Goal: Task Accomplishment & Management: Manage account settings

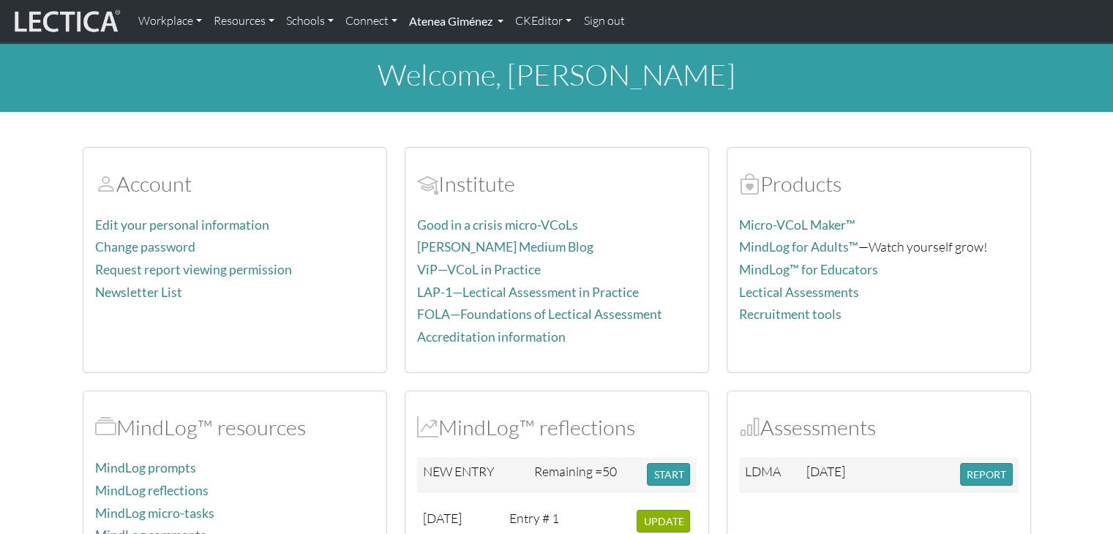
click at [495, 24] on link "Atenea Giménez" at bounding box center [456, 21] width 106 height 31
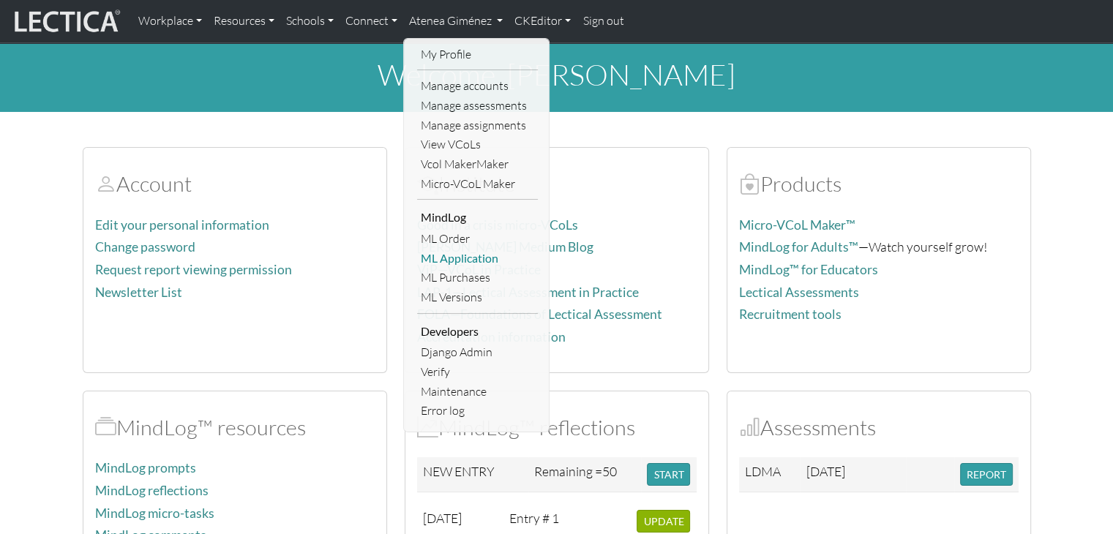
click at [482, 258] on link "ML Application" at bounding box center [477, 259] width 121 height 20
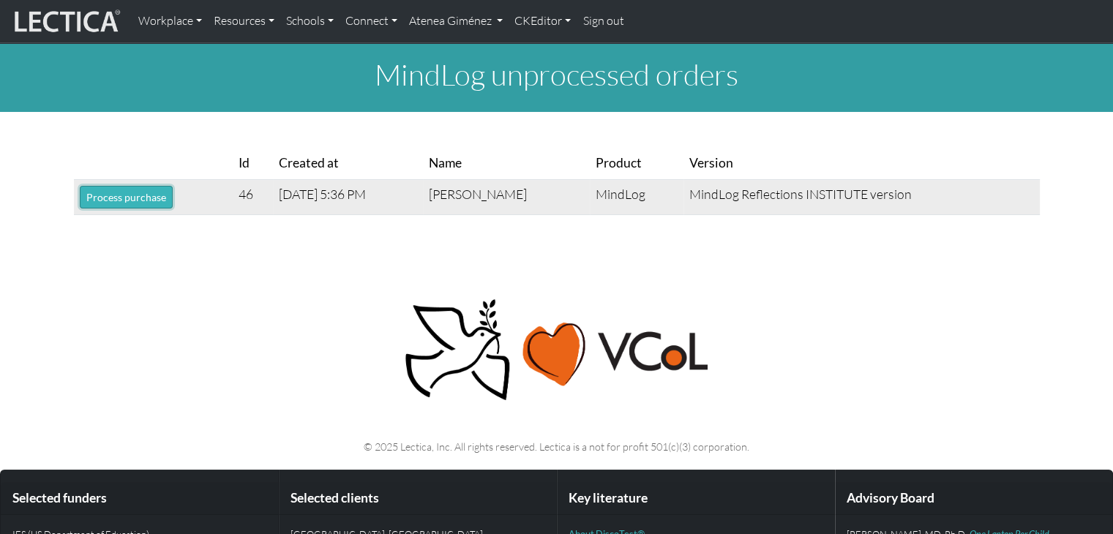
click at [132, 197] on button "Process purchase" at bounding box center [126, 197] width 93 height 23
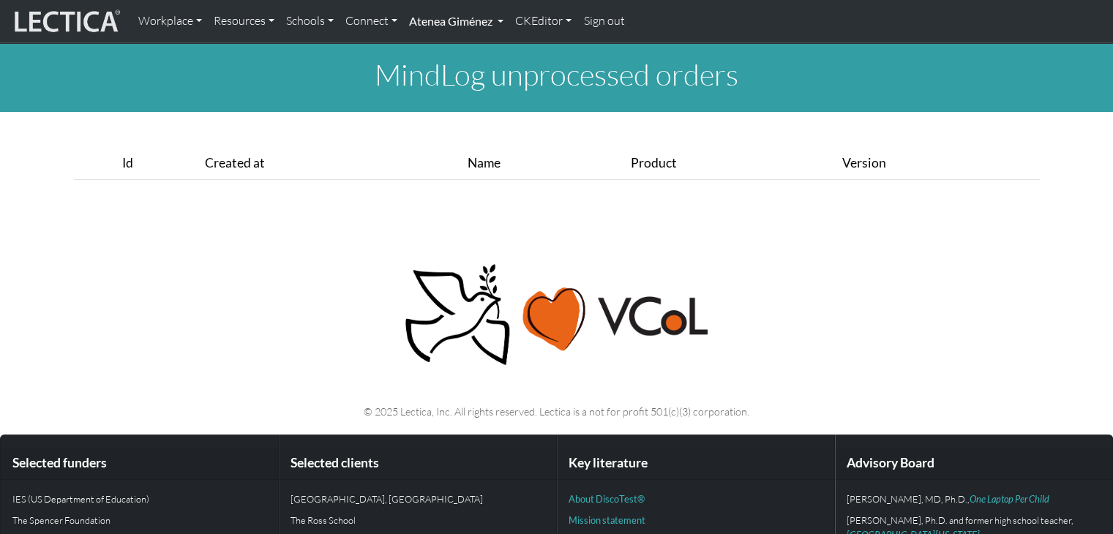
click at [448, 18] on link "Atenea Giménez" at bounding box center [456, 21] width 106 height 31
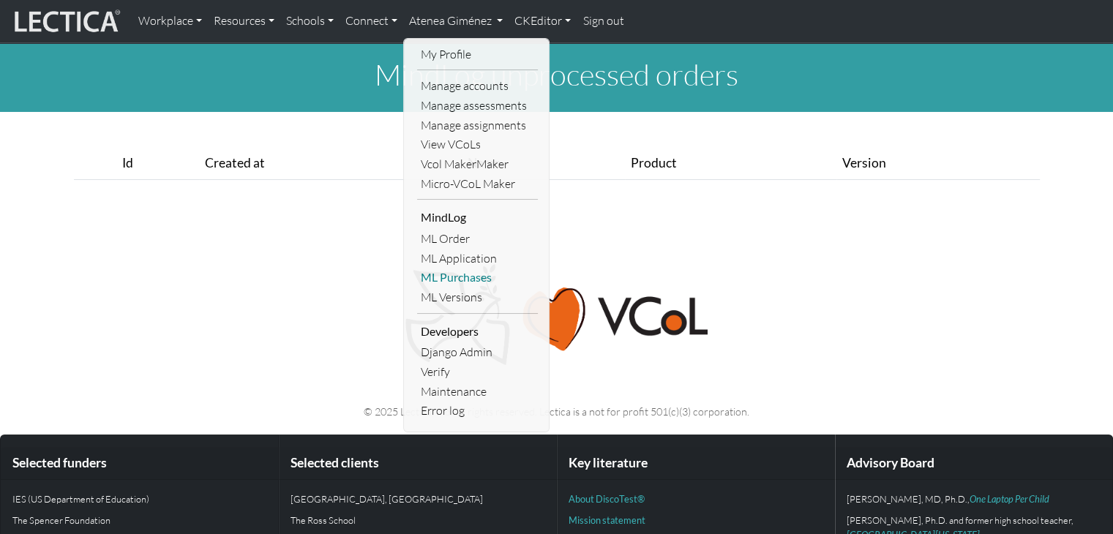
click at [465, 282] on link "ML Purchases" at bounding box center [477, 278] width 121 height 20
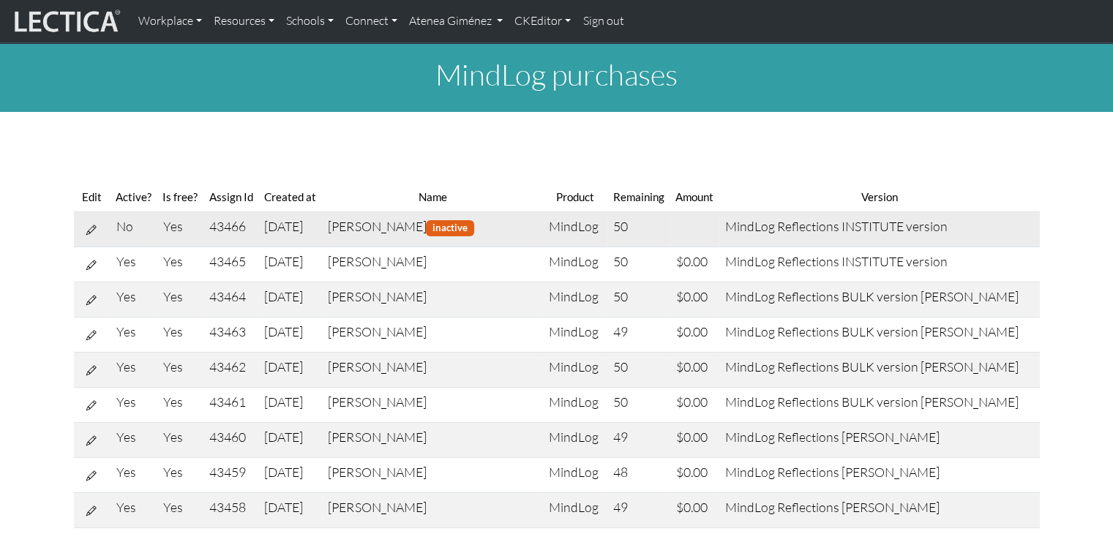
click at [91, 220] on button at bounding box center [91, 229] width 23 height 23
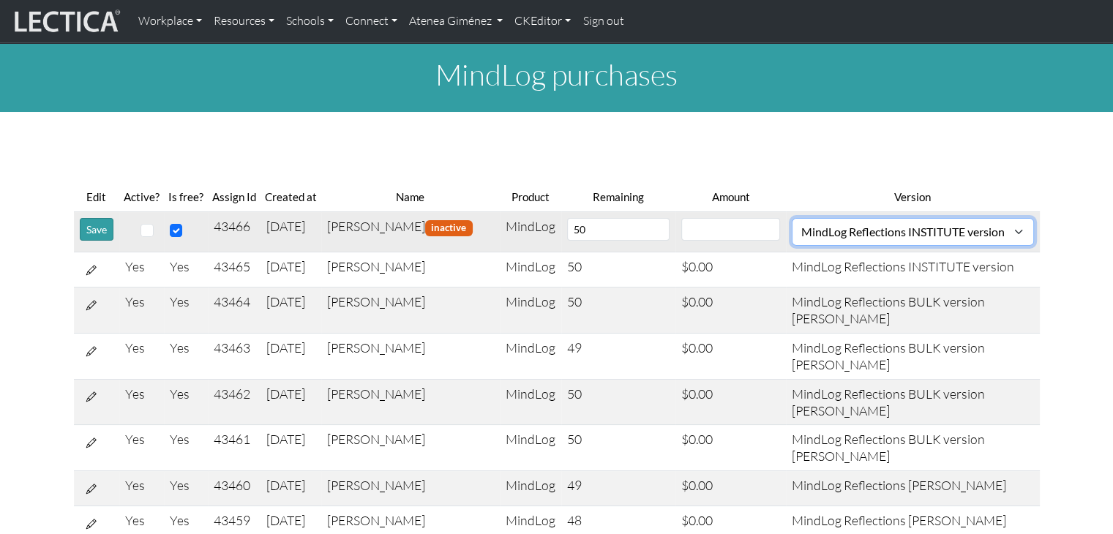
click at [846, 233] on select "MindLog Essays: 10 entries $220 (10 scores) MindLog Reflections: 50 entries min…" at bounding box center [912, 232] width 241 height 28
select select "9"
click at [805, 218] on select "MindLog Essays: 10 entries $220 (10 scores) MindLog Reflections: 50 entries min…" at bounding box center [912, 232] width 241 height 28
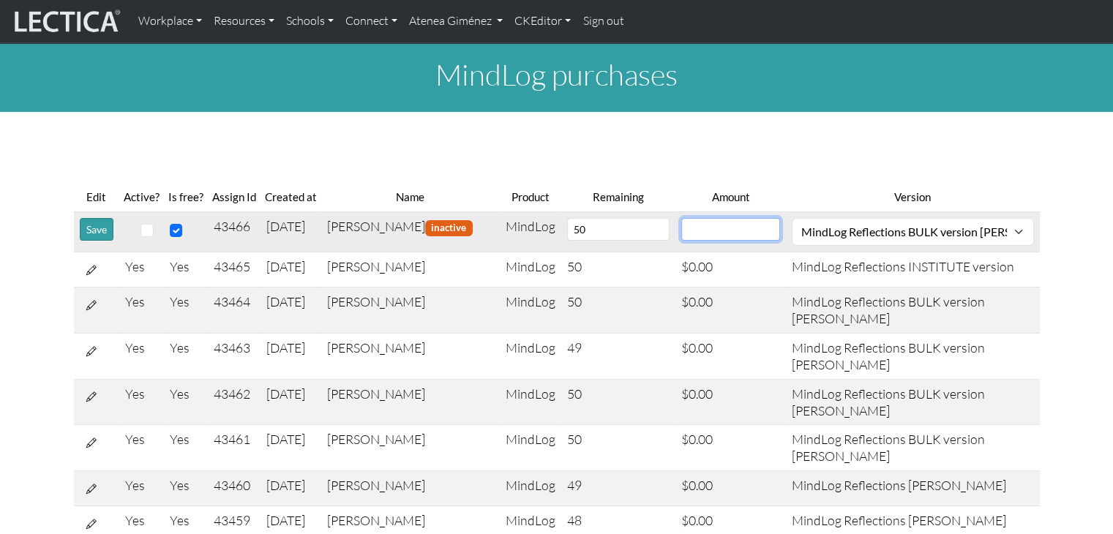
click at [728, 238] on input "number" at bounding box center [730, 229] width 99 height 23
type input "0"
click at [150, 234] on input "checkbox" at bounding box center [146, 230] width 13 height 13
checkbox input "true"
click at [101, 226] on button "Save" at bounding box center [97, 229] width 34 height 23
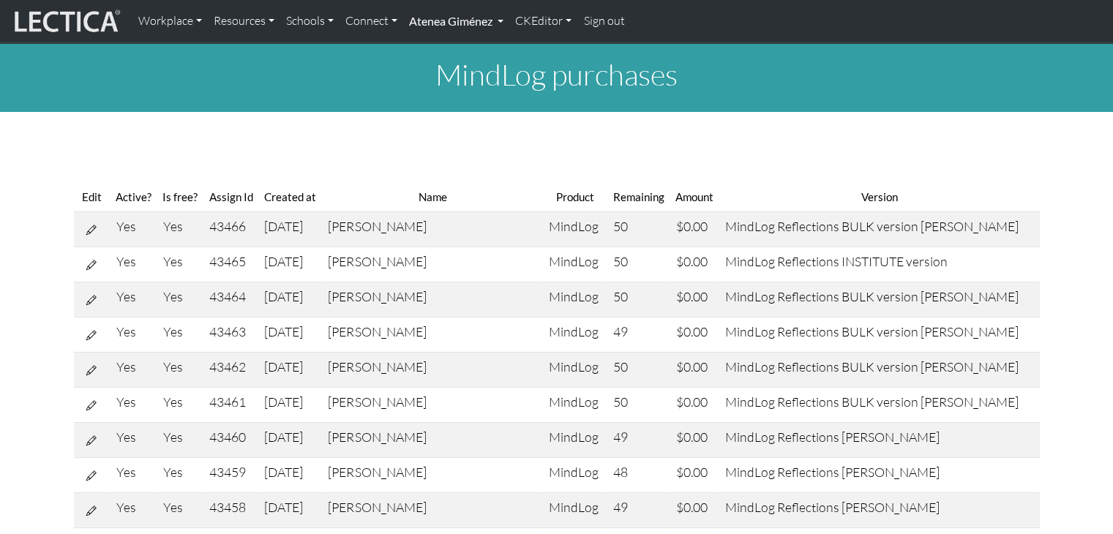
click at [443, 20] on link "Atenea Giménez" at bounding box center [456, 21] width 106 height 31
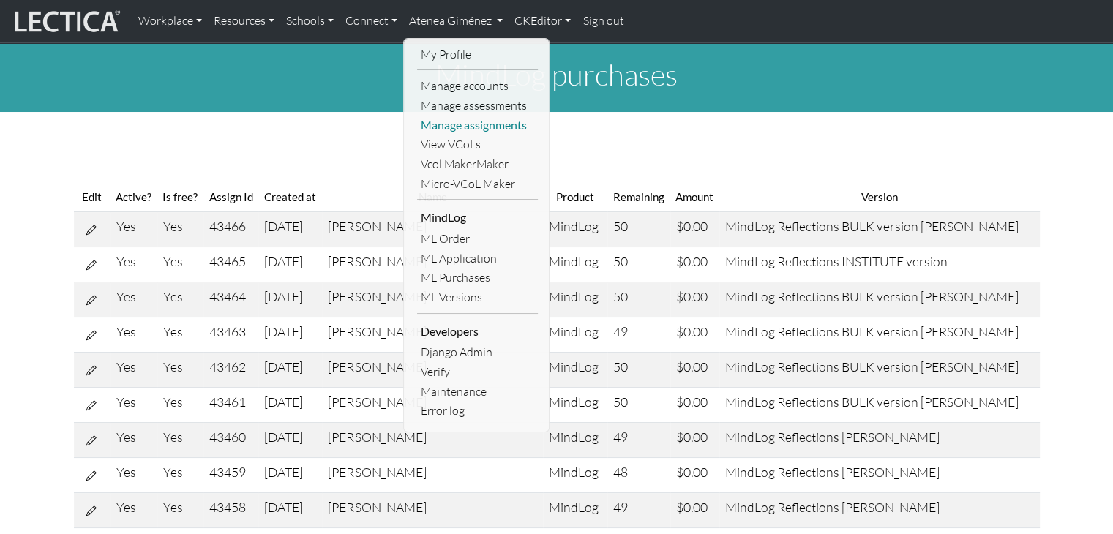
click at [448, 116] on link "Manage assignments" at bounding box center [477, 126] width 121 height 20
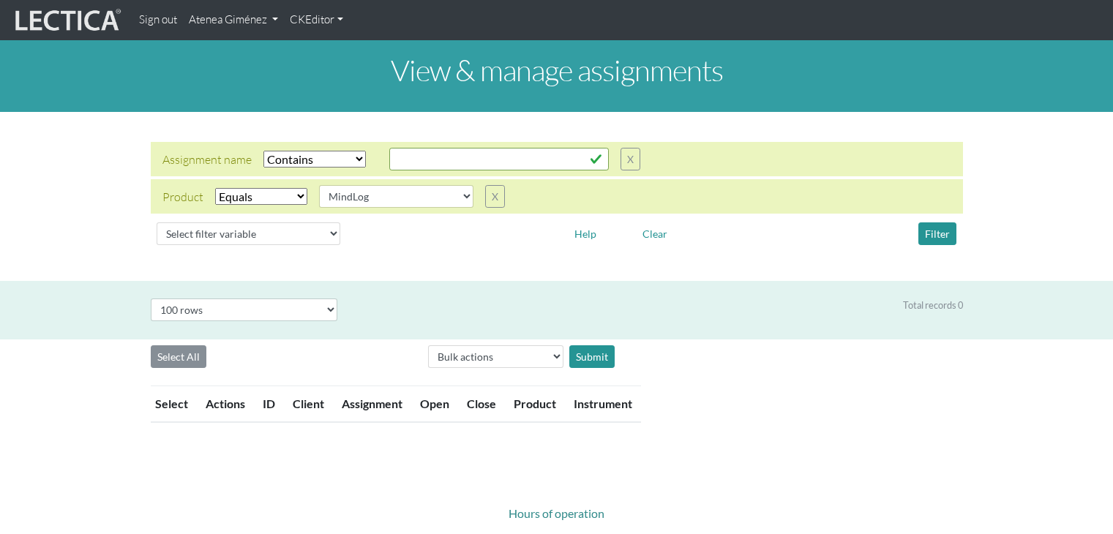
select select "icontains"
select select "MindLog"
select select "100"
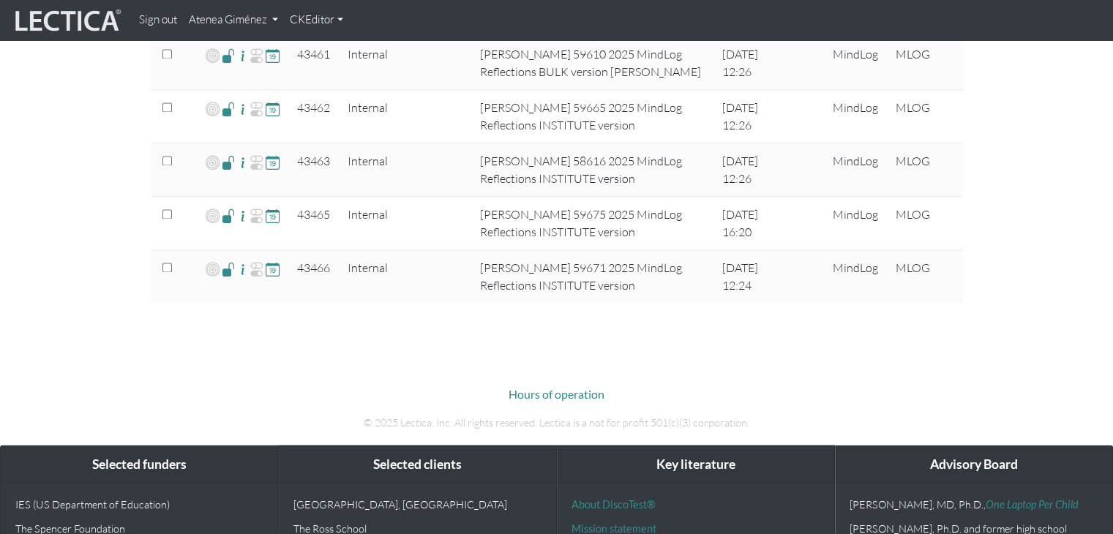
scroll to position [2482, 0]
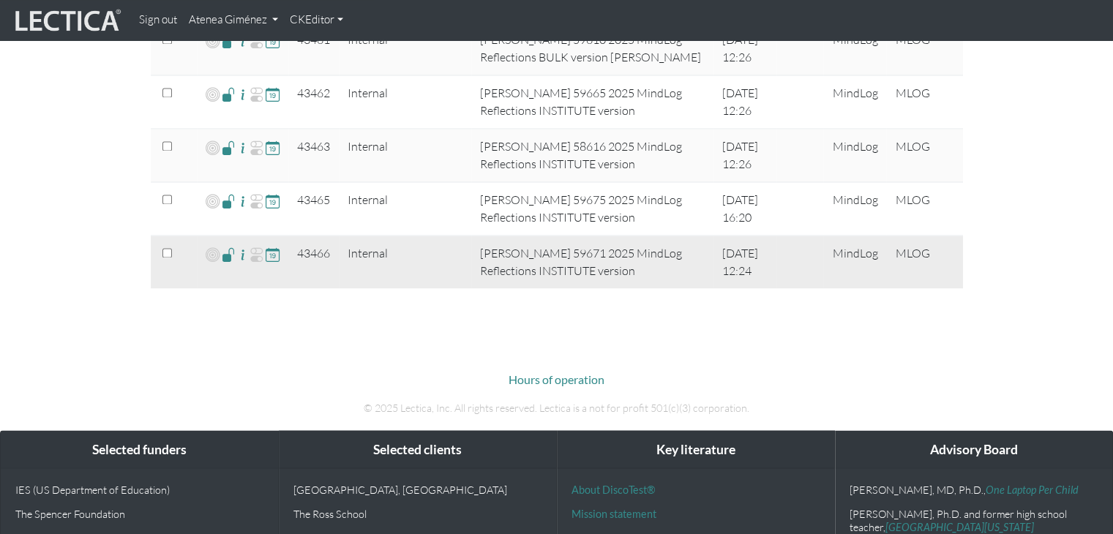
click at [229, 246] on span at bounding box center [229, 254] width 14 height 17
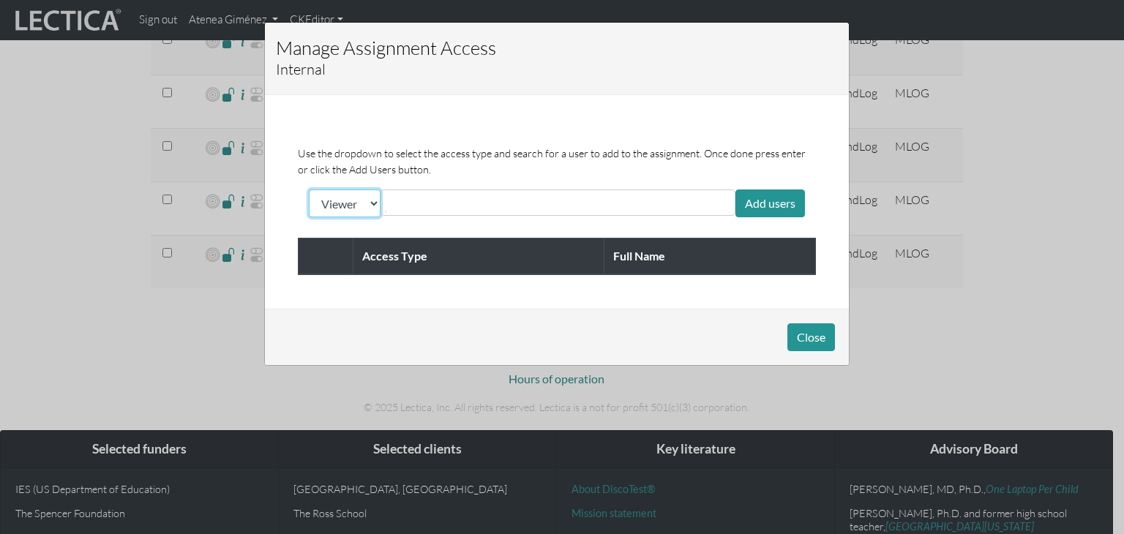
click at [374, 211] on select "Viewer Limited Client" at bounding box center [345, 203] width 72 height 28
select select "client"
click at [309, 189] on select "Viewer Limited Client" at bounding box center [345, 203] width 72 height 28
click at [433, 205] on input "text" at bounding box center [450, 203] width 130 height 18
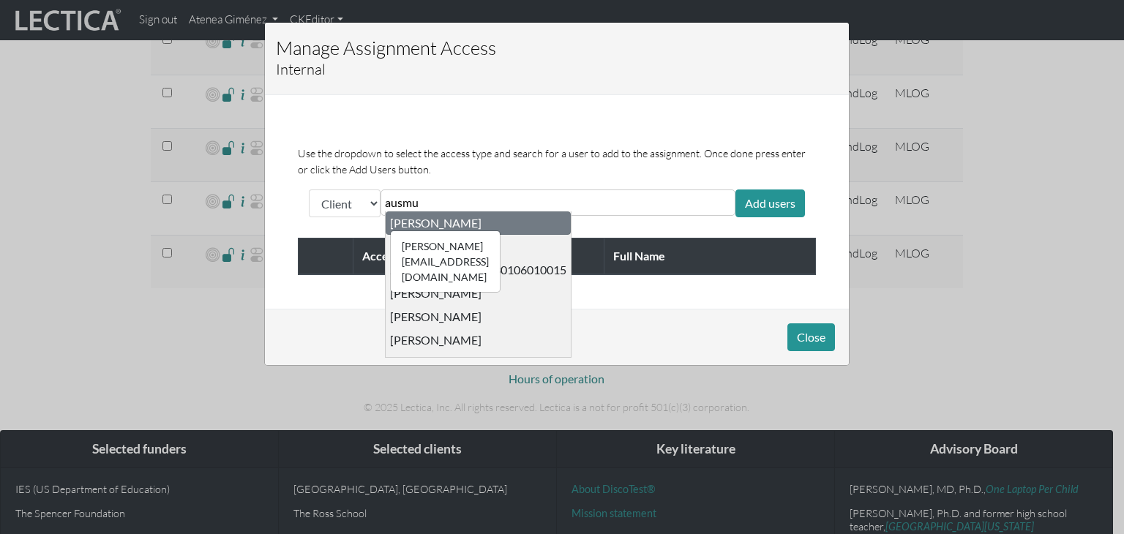
type input "ausmu"
click at [421, 219] on div "ausmus@bigchangeagency.com Benny Ausmus" at bounding box center [435, 223] width 91 height 15
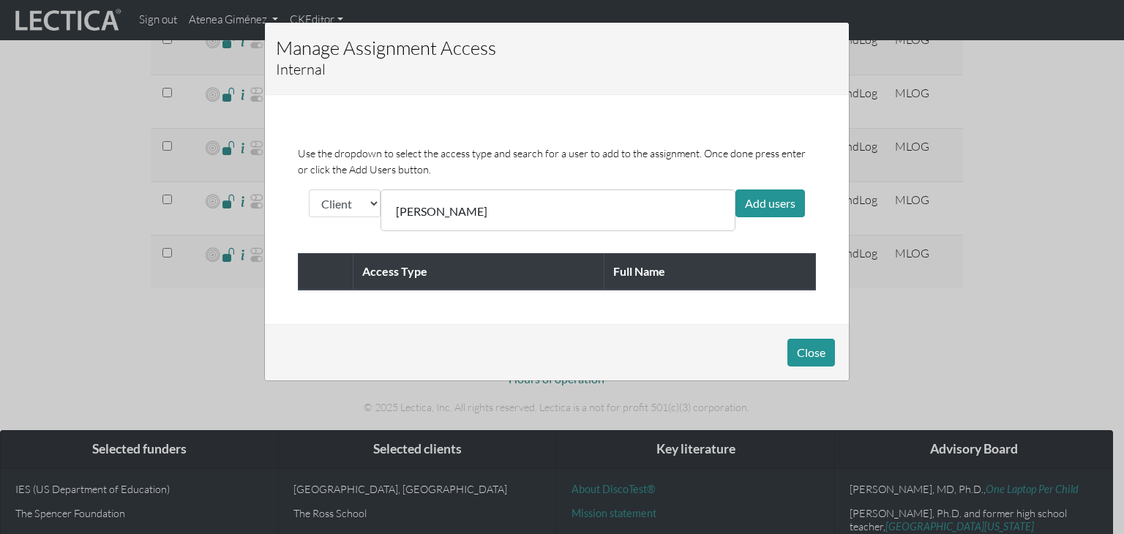
click at [729, 204] on div "Benny Ausmus" at bounding box center [557, 210] width 355 height 42
click at [740, 204] on div "Add users" at bounding box center [770, 203] width 70 height 28
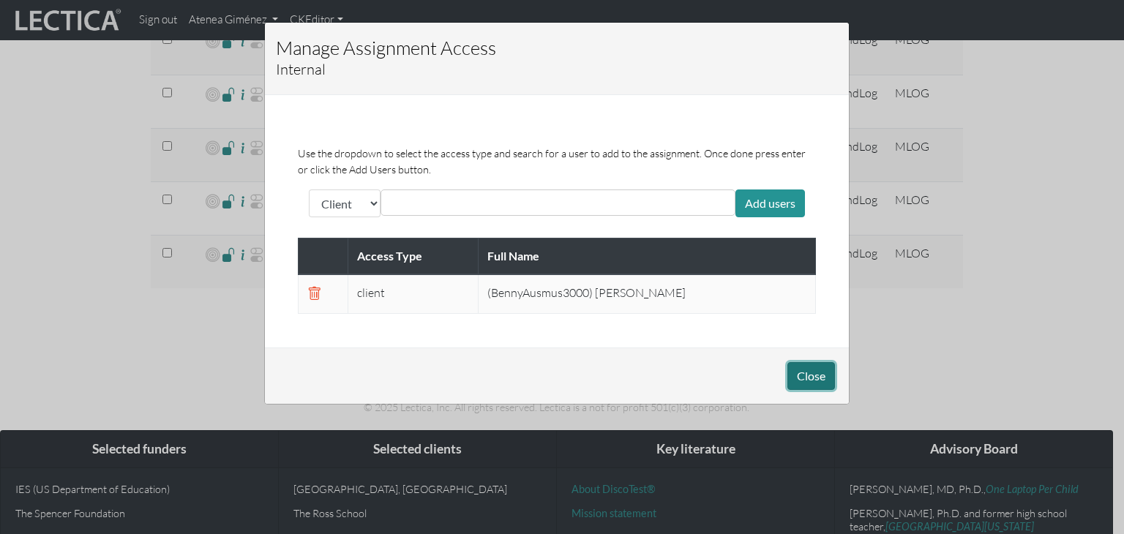
click at [805, 372] on button "Close" at bounding box center [811, 376] width 48 height 28
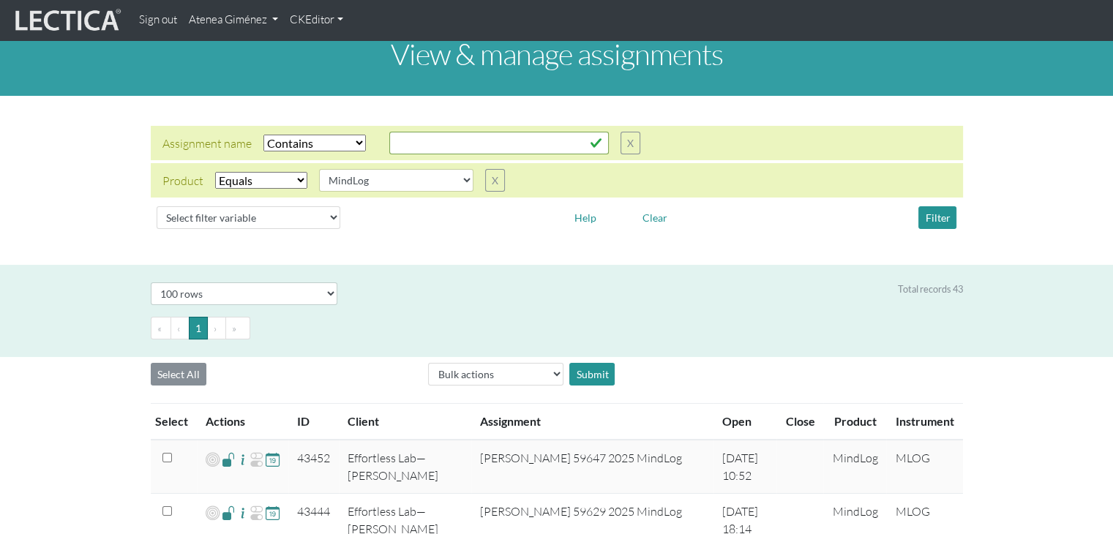
scroll to position [0, 0]
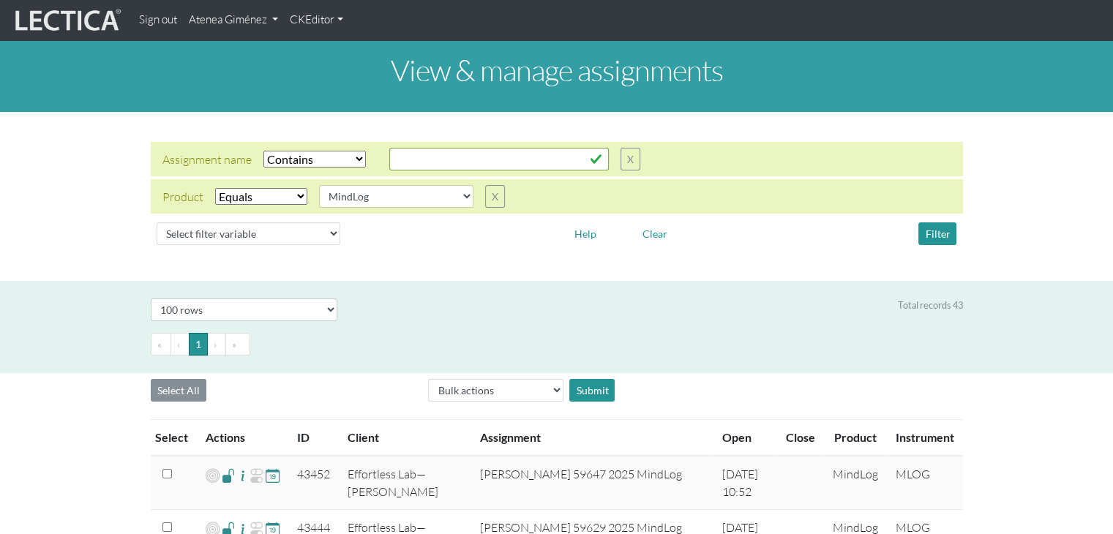
click at [244, 24] on link "Atenea Giménez" at bounding box center [233, 20] width 101 height 29
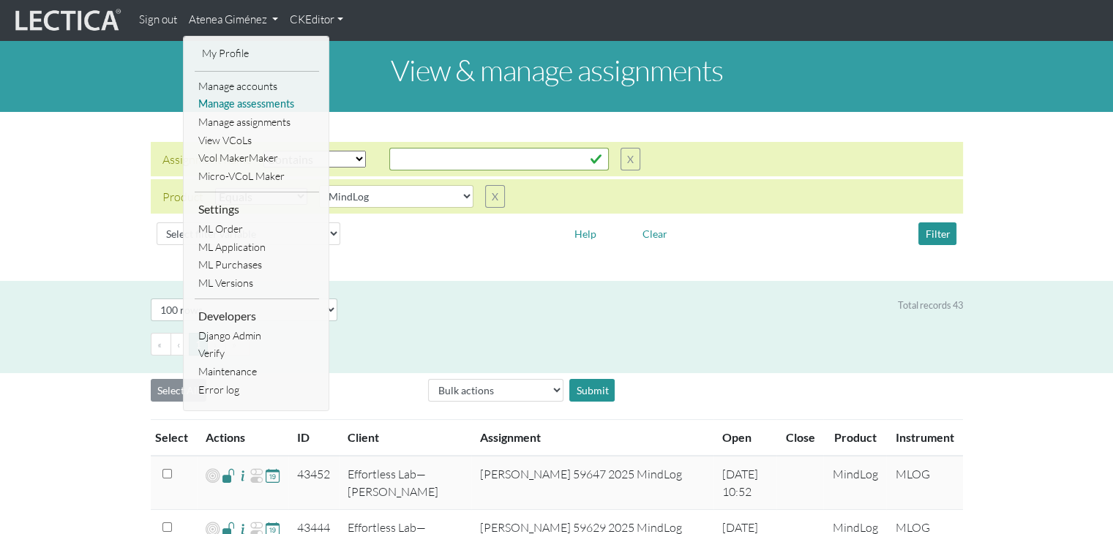
click at [233, 100] on link "Manage assessments" at bounding box center [257, 104] width 124 height 18
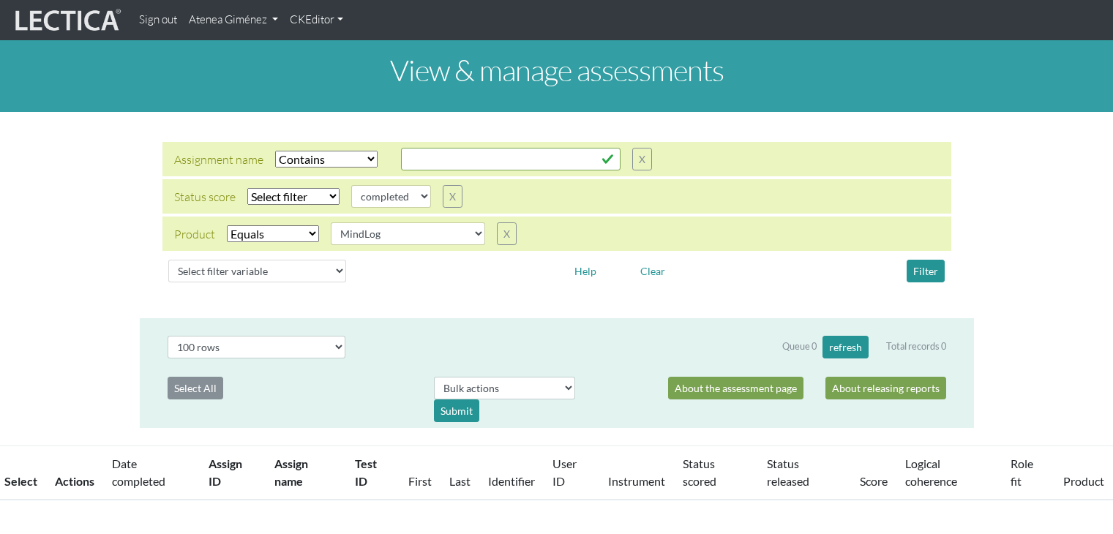
select select "icontains"
select select
select select "MindLog"
select select "100"
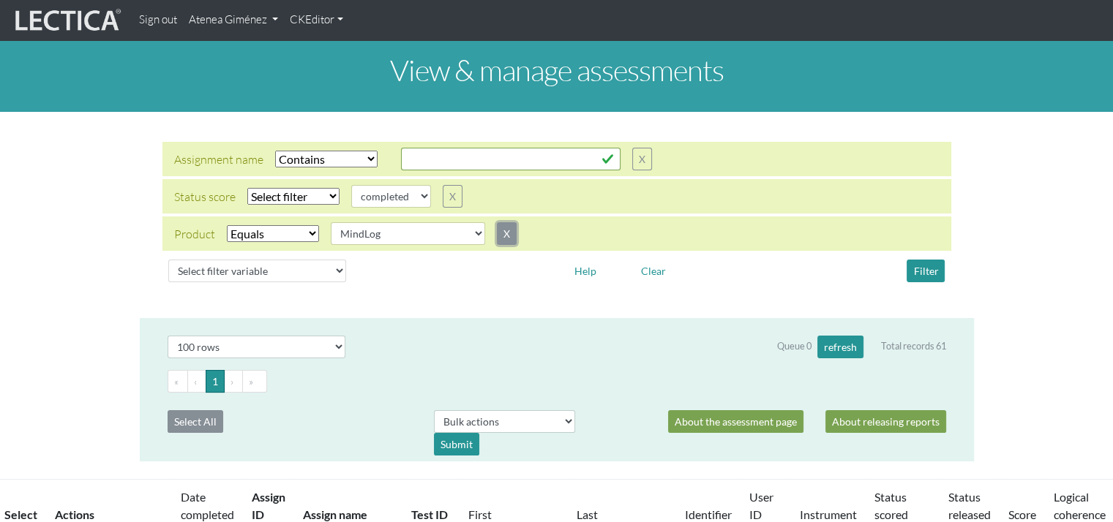
click at [497, 237] on button "X" at bounding box center [507, 233] width 20 height 23
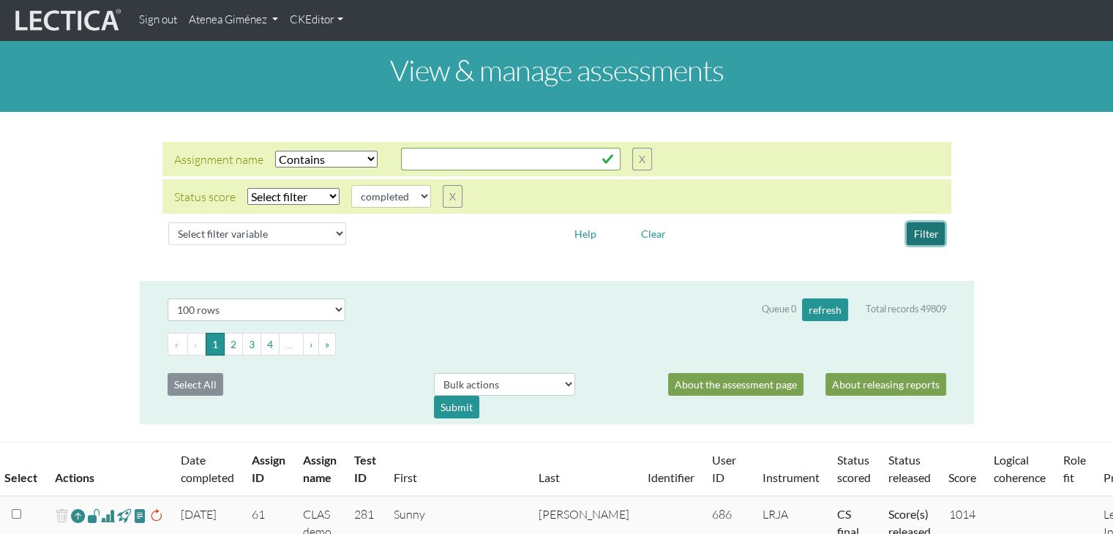
click at [919, 233] on button "Filter" at bounding box center [925, 233] width 38 height 23
click at [312, 192] on select "Select filter Equals Does not equal" at bounding box center [293, 196] width 92 height 17
select select "iexact"
click at [247, 188] on select "Select filter Equals Does not equal" at bounding box center [293, 196] width 92 height 17
click at [934, 232] on button "Filter" at bounding box center [925, 233] width 38 height 23
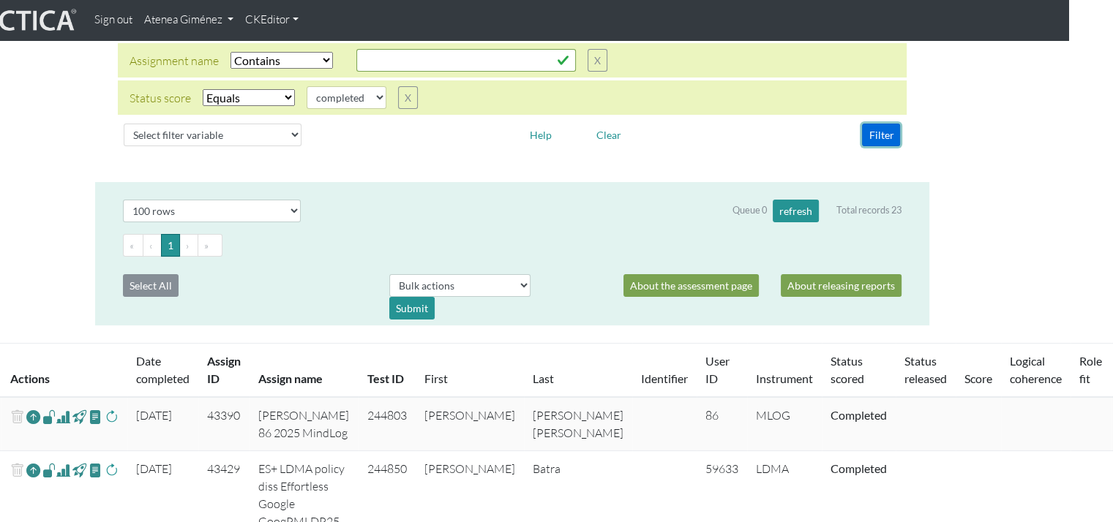
scroll to position [0, 45]
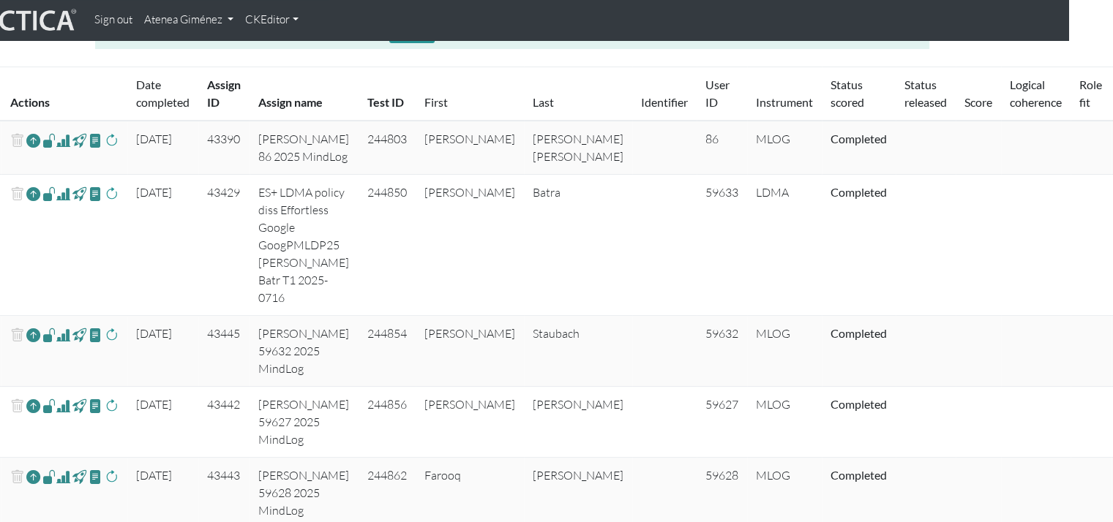
scroll to position [293, 45]
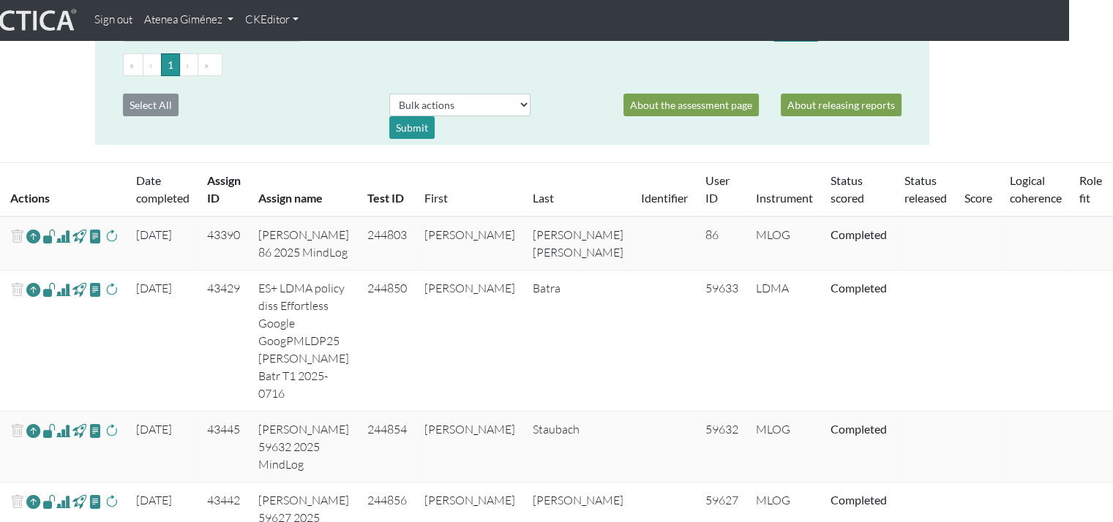
scroll to position [305, 45]
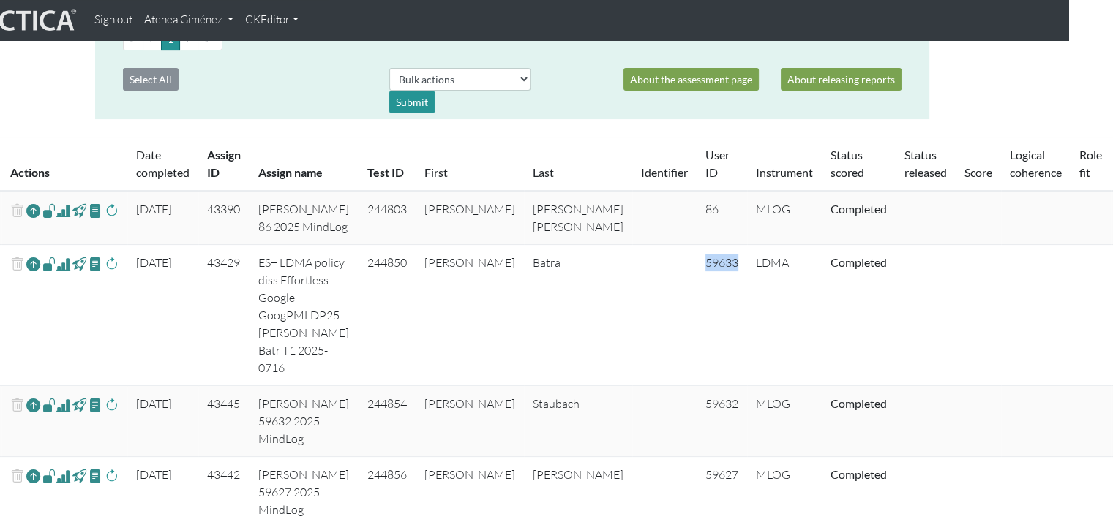
drag, startPoint x: 661, startPoint y: 295, endPoint x: 628, endPoint y: 297, distance: 33.0
click at [696, 297] on td "59633" at bounding box center [721, 315] width 50 height 141
copy td "59633"
drag, startPoint x: 401, startPoint y: 302, endPoint x: 354, endPoint y: 298, distance: 47.0
click at [358, 298] on td "244850" at bounding box center [386, 315] width 57 height 141
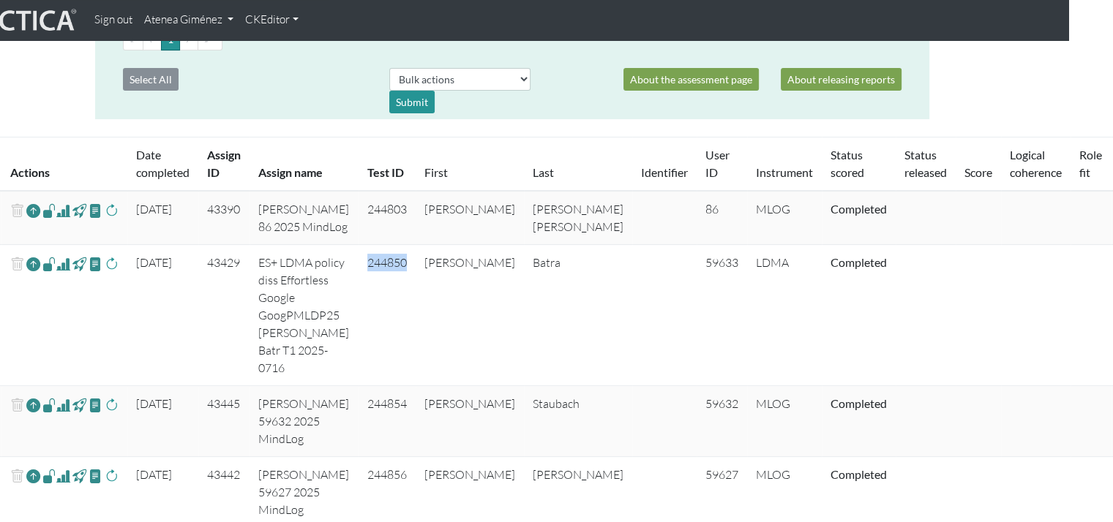
copy td "244850"
click at [468, 293] on td "[PERSON_NAME]" at bounding box center [470, 315] width 108 height 141
click at [116, 273] on span at bounding box center [112, 264] width 14 height 18
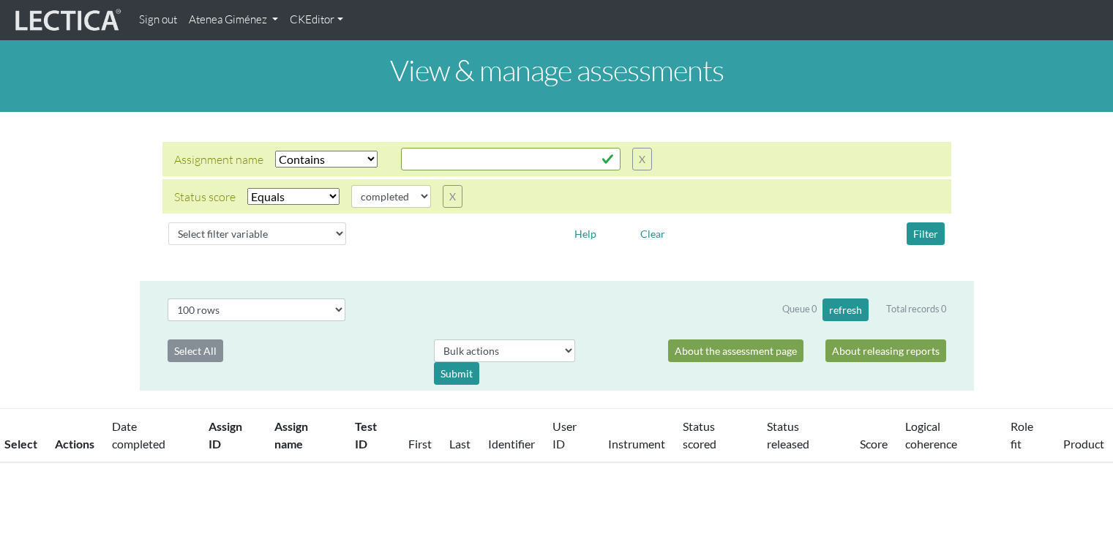
select select "icontains"
select select "100"
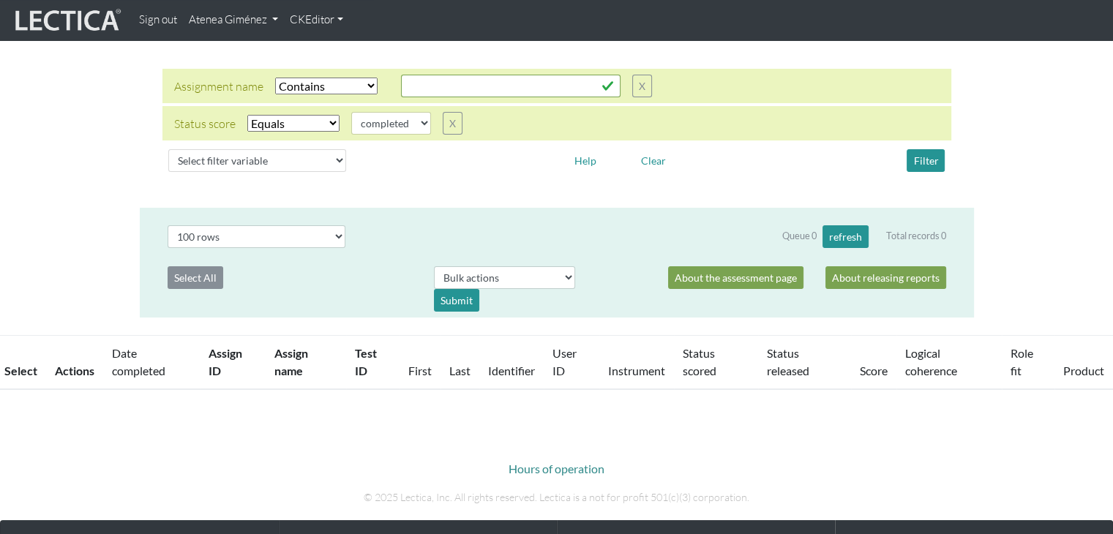
scroll to position [73, 0]
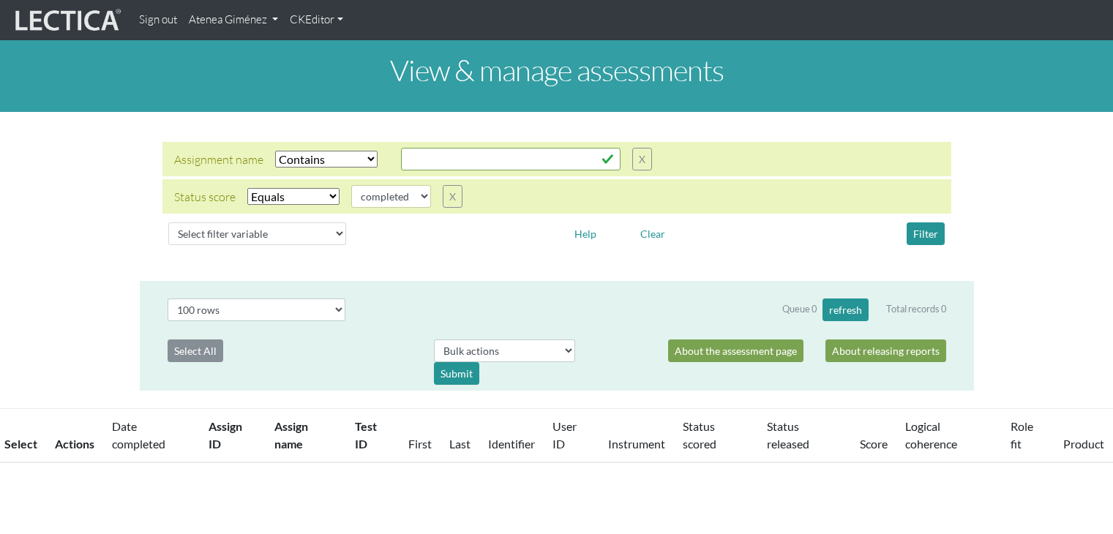
select select "icontains"
select select "100"
select select "icontains"
select select "100"
click at [309, 194] on select "Select filter Equals Does not equal" at bounding box center [293, 196] width 92 height 17
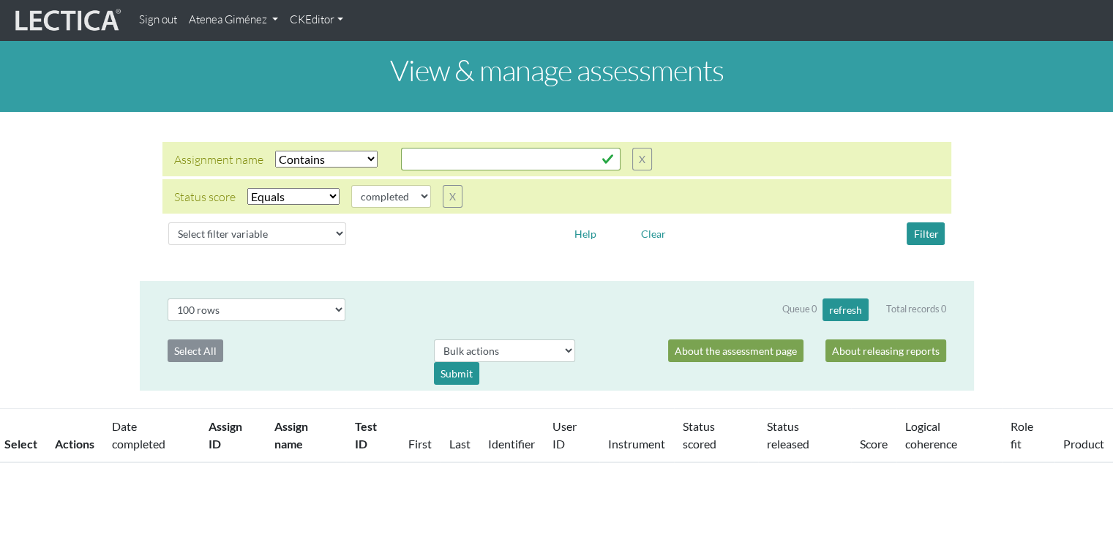
click at [247, 188] on select "Select filter Equals Does not equal" at bounding box center [293, 196] width 92 height 17
click at [385, 200] on select "completed created finalized_cs finalized_ls finalized_ss scored_cs started subm…" at bounding box center [391, 196] width 80 height 23
click at [351, 185] on select "completed created finalized_cs finalized_ls finalized_ss scored_cs started subm…" at bounding box center [391, 196] width 80 height 23
click at [386, 203] on select "completed created finalized_cs finalized_ls finalized_ss scored_cs started subm…" at bounding box center [391, 196] width 80 height 23
select select "completed"
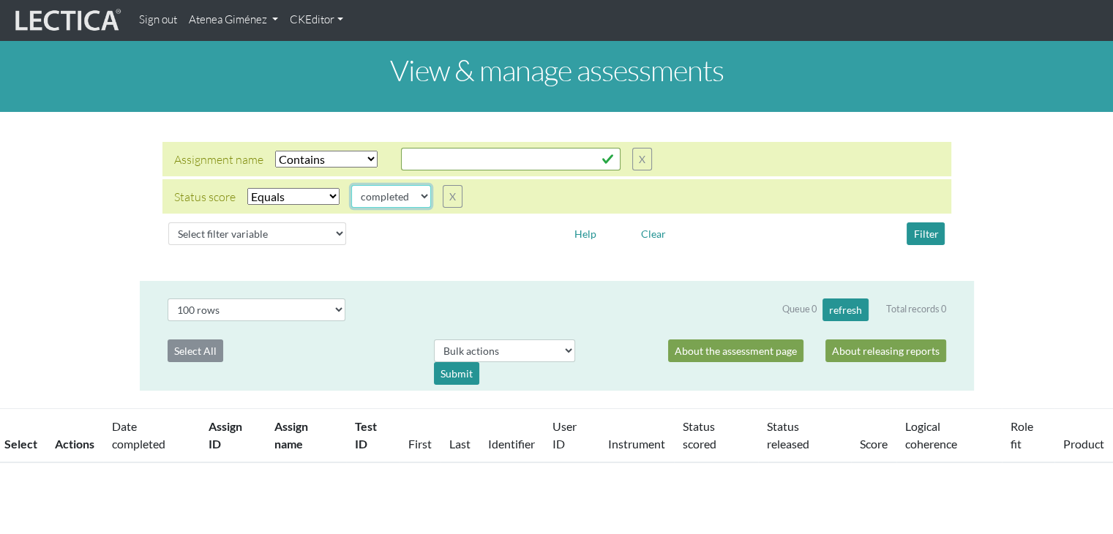
click at [351, 185] on select "completed created finalized_cs finalized_ls finalized_ss scored_cs started subm…" at bounding box center [391, 196] width 80 height 23
click at [917, 234] on button "Filter" at bounding box center [925, 233] width 38 height 23
click at [255, 18] on link "Atenea Giménez" at bounding box center [233, 20] width 101 height 29
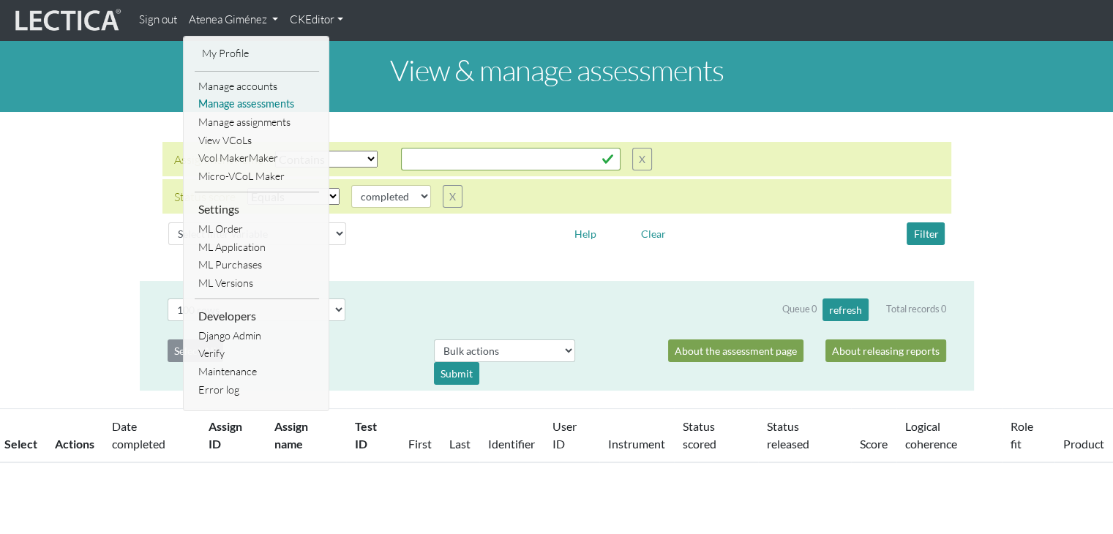
click at [235, 99] on link "Manage assessments" at bounding box center [257, 104] width 124 height 18
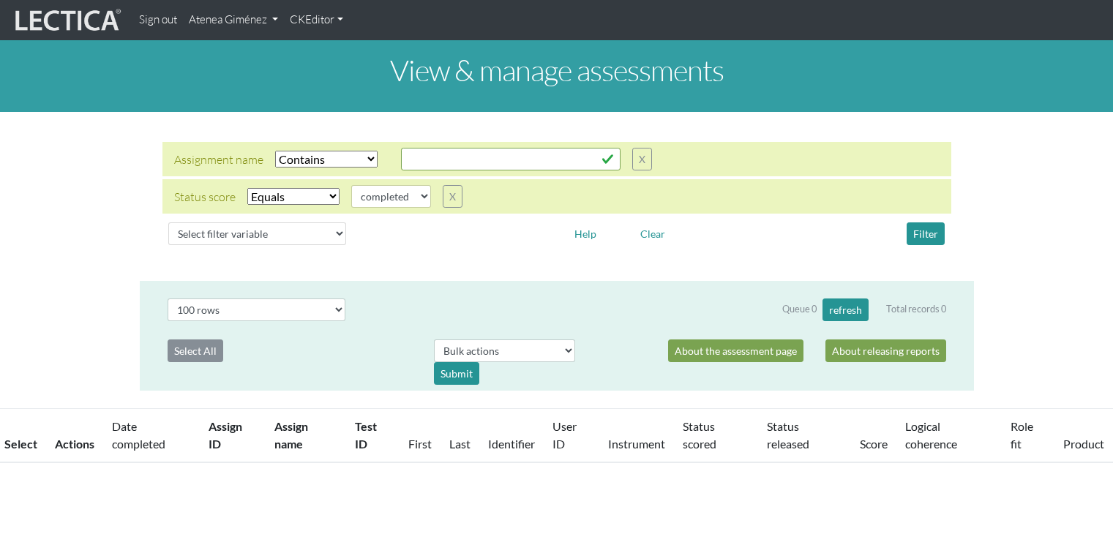
select select "icontains"
select select "100"
click at [650, 165] on button "X" at bounding box center [642, 159] width 20 height 23
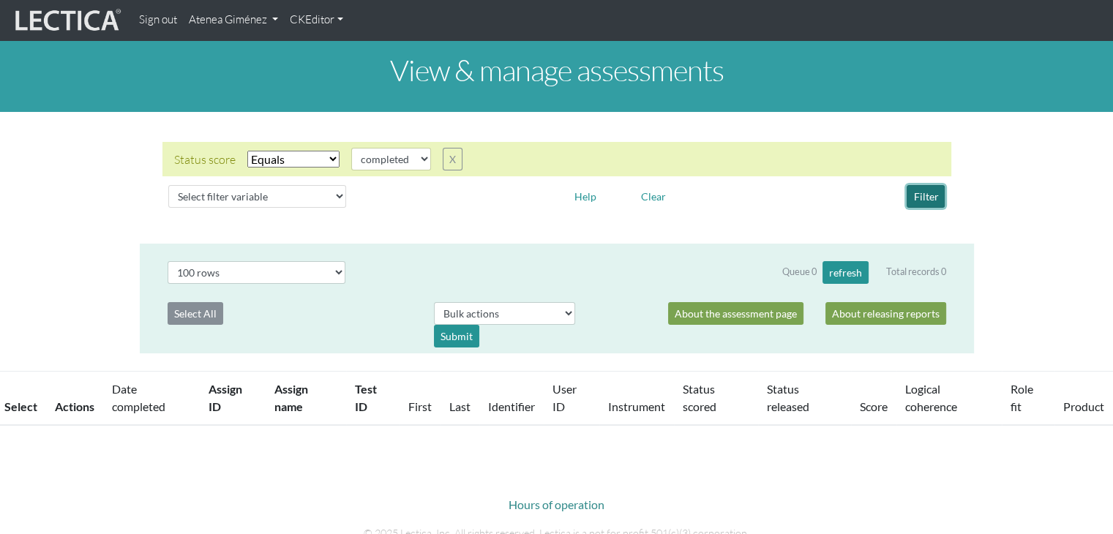
click at [918, 197] on button "Filter" at bounding box center [925, 196] width 38 height 23
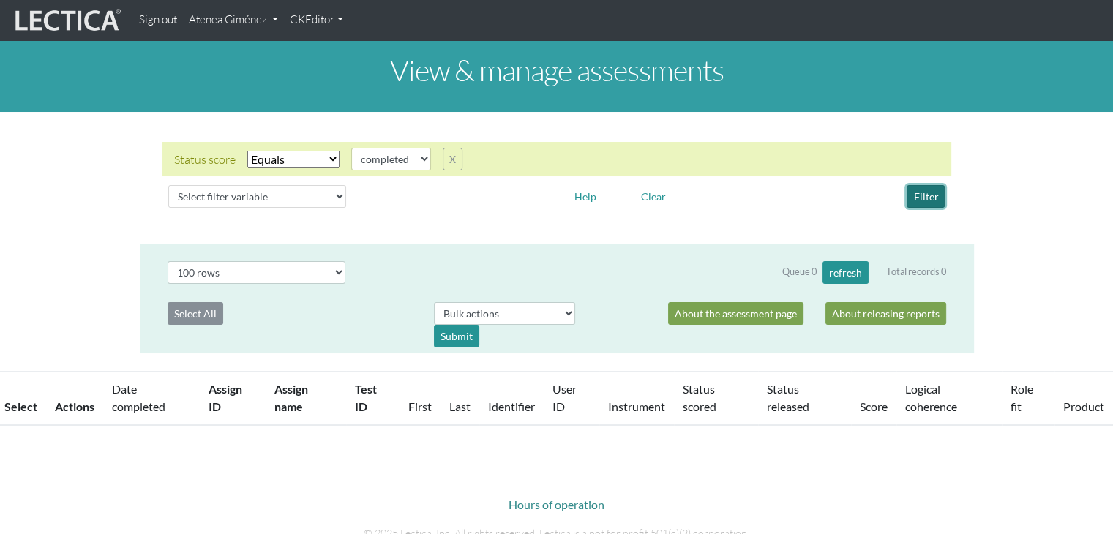
click at [918, 197] on button "Filter" at bounding box center [925, 196] width 38 height 23
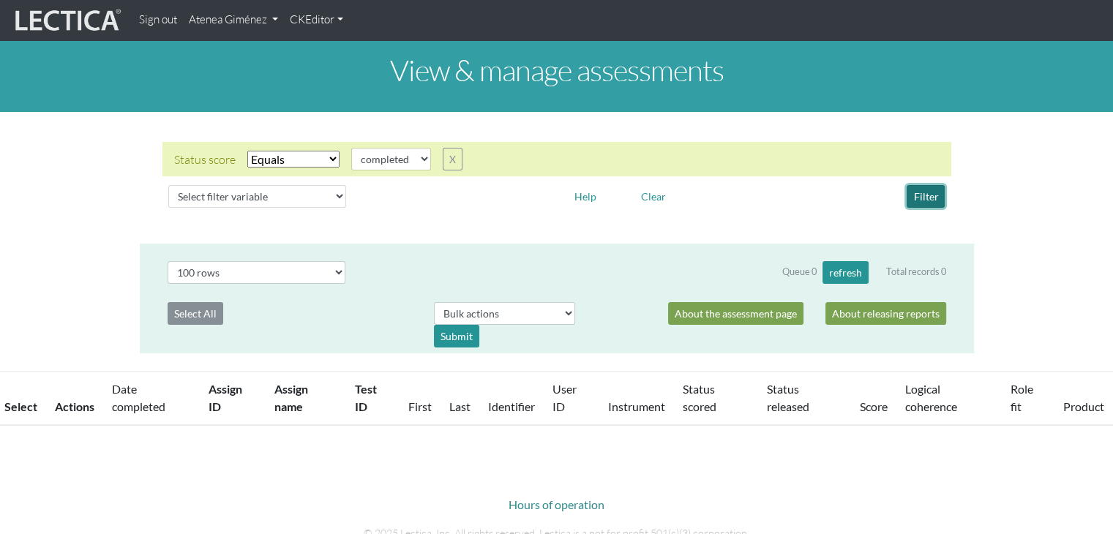
click at [918, 197] on button "Filter" at bounding box center [925, 196] width 38 height 23
click at [449, 146] on div "Status score Select filter Equals Does not equal Search string completed create…" at bounding box center [556, 159] width 789 height 34
click at [451, 153] on button "X" at bounding box center [453, 159] width 20 height 23
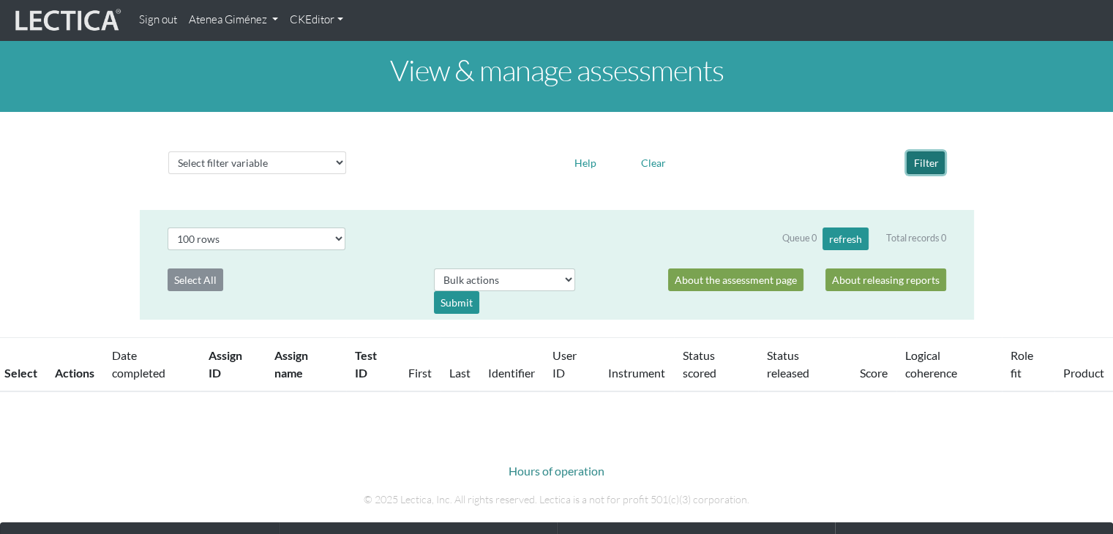
click at [914, 159] on button "Filter" at bounding box center [925, 162] width 38 height 23
click at [207, 24] on link "Atenea Giménez" at bounding box center [233, 20] width 101 height 29
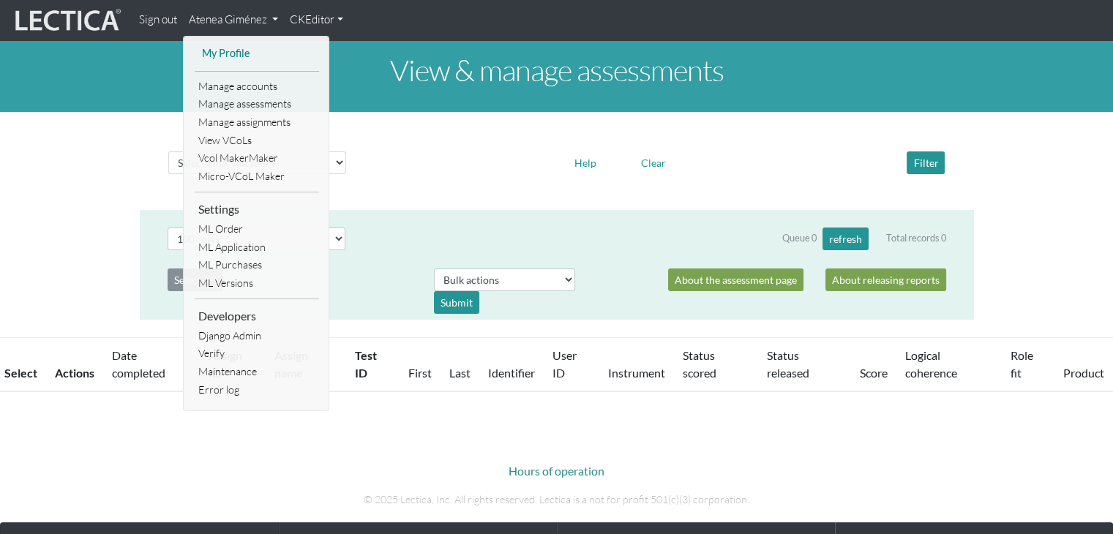
click at [236, 50] on link "My Profile" at bounding box center [256, 54] width 117 height 18
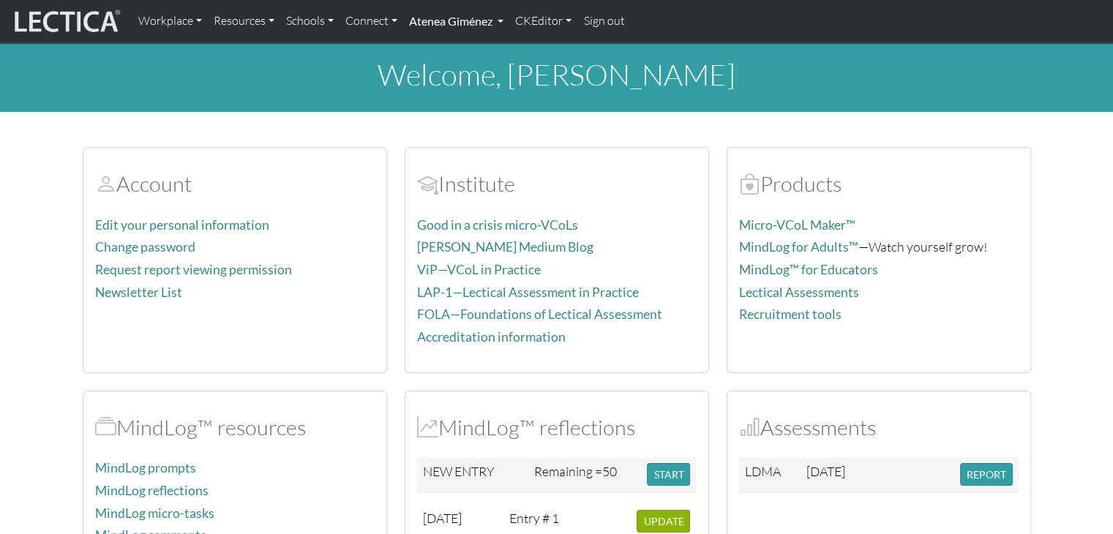
click at [441, 23] on link "Atenea Giménez" at bounding box center [456, 21] width 106 height 31
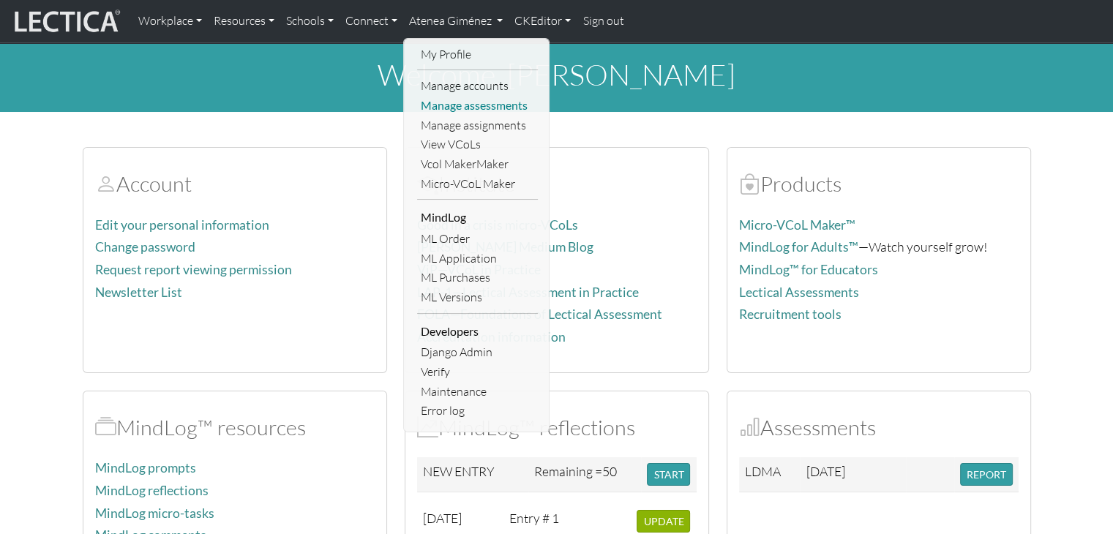
click at [478, 105] on link "Manage assessments" at bounding box center [477, 106] width 121 height 20
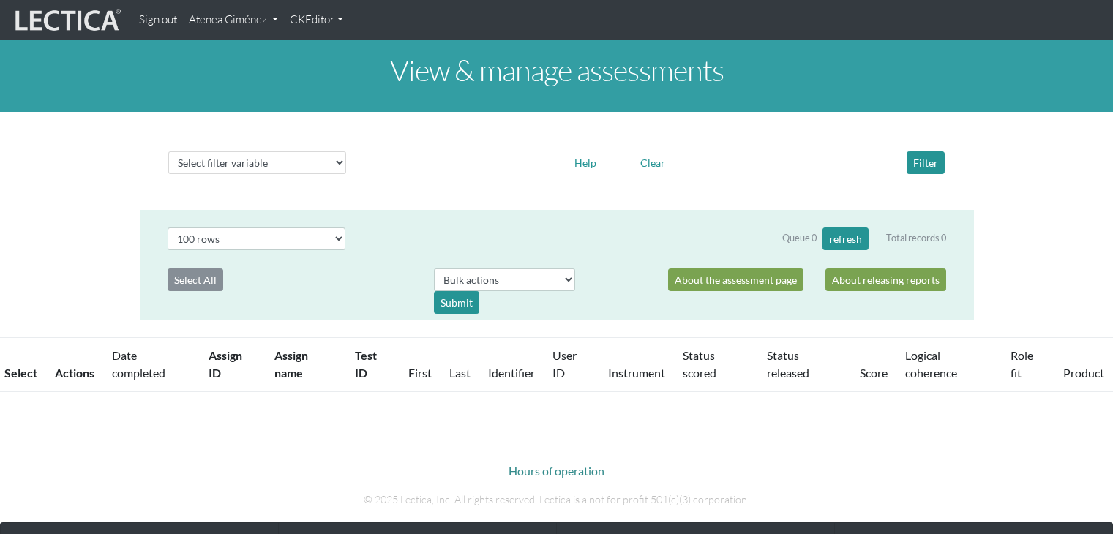
select select "100"
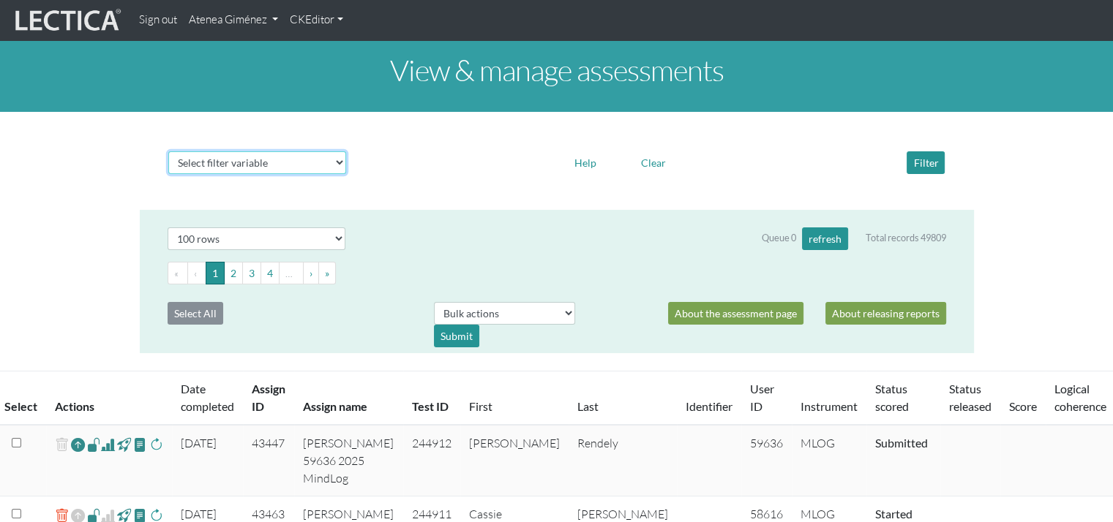
click at [247, 159] on select "Select filter variable Assignment name Assignment ID Clarity persuasive Clarity…" at bounding box center [257, 162] width 178 height 23
select select "assignment__name"
click at [168, 174] on select "Select filter variable Assignment name Assignment ID Clarity persuasive Clarity…" at bounding box center [257, 162] width 178 height 23
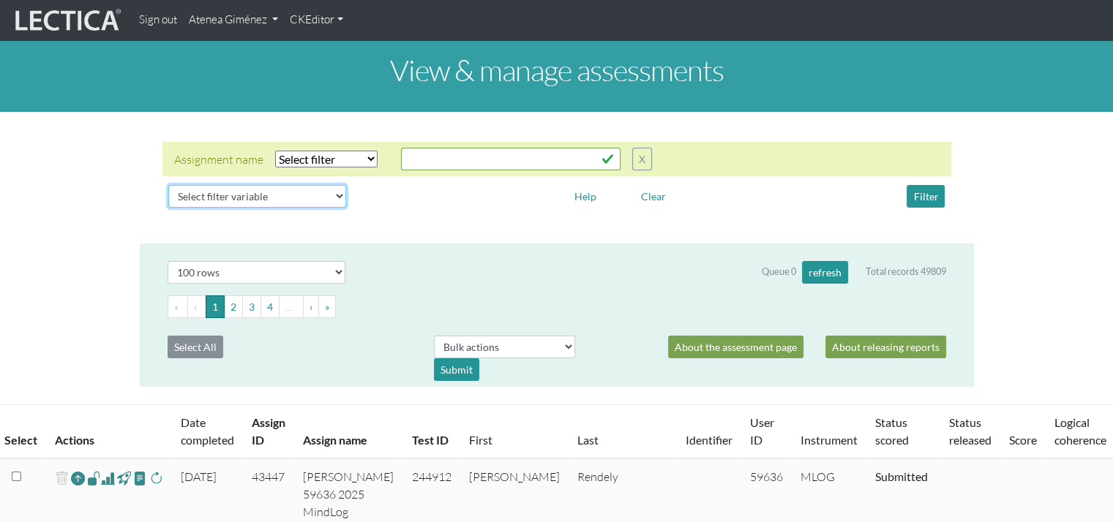
click at [287, 195] on select "Select filter variable Assignment name Assignment ID Clarity persuasive Clarity…" at bounding box center [257, 196] width 178 height 23
select select "status_score"
click at [168, 208] on select "Select filter variable Assignment name Assignment ID Clarity persuasive Clarity…" at bounding box center [257, 196] width 178 height 23
select select
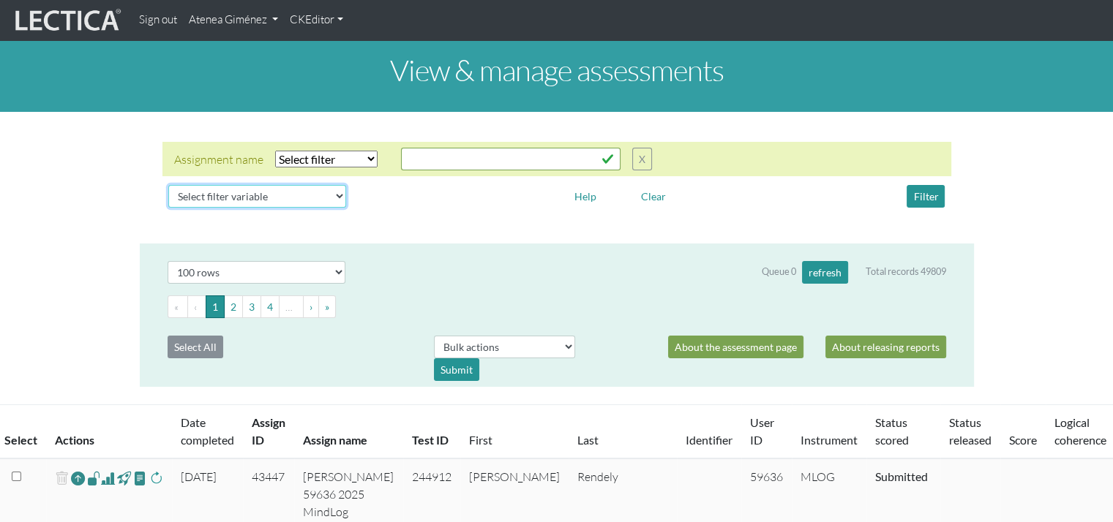
select select
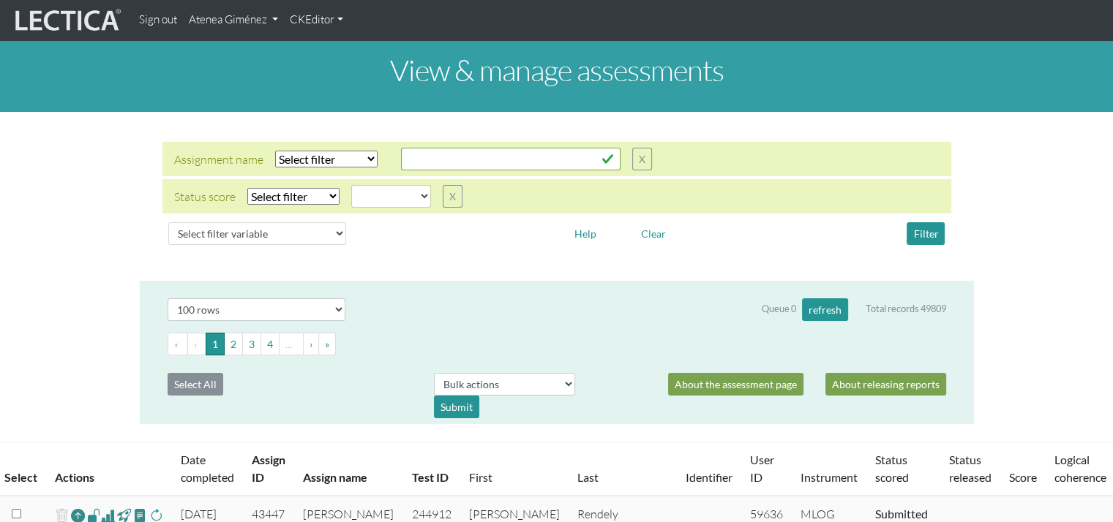
click at [295, 194] on select "Select filter Equals Does not equal" at bounding box center [293, 196] width 92 height 17
select select "iexact"
click at [247, 188] on select "Select filter Equals Does not equal" at bounding box center [293, 196] width 92 height 17
click at [374, 194] on select "completed created finalized_cs finalized_ls finalized_ss scored_cs started subm…" at bounding box center [391, 196] width 80 height 23
click at [351, 185] on select "completed created finalized_cs finalized_ls finalized_ss scored_cs started subm…" at bounding box center [391, 196] width 80 height 23
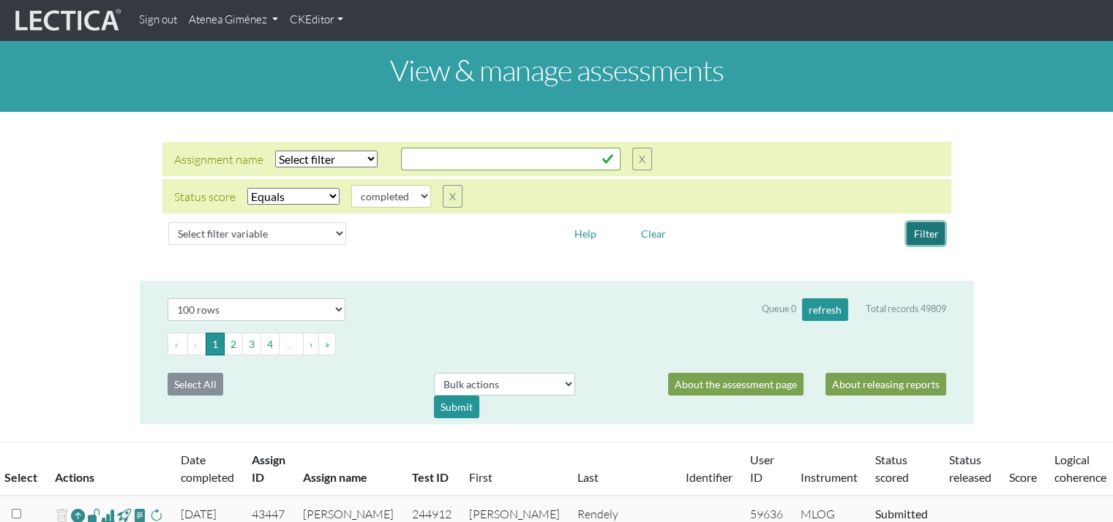
click at [910, 228] on button "Filter" at bounding box center [925, 233] width 38 height 23
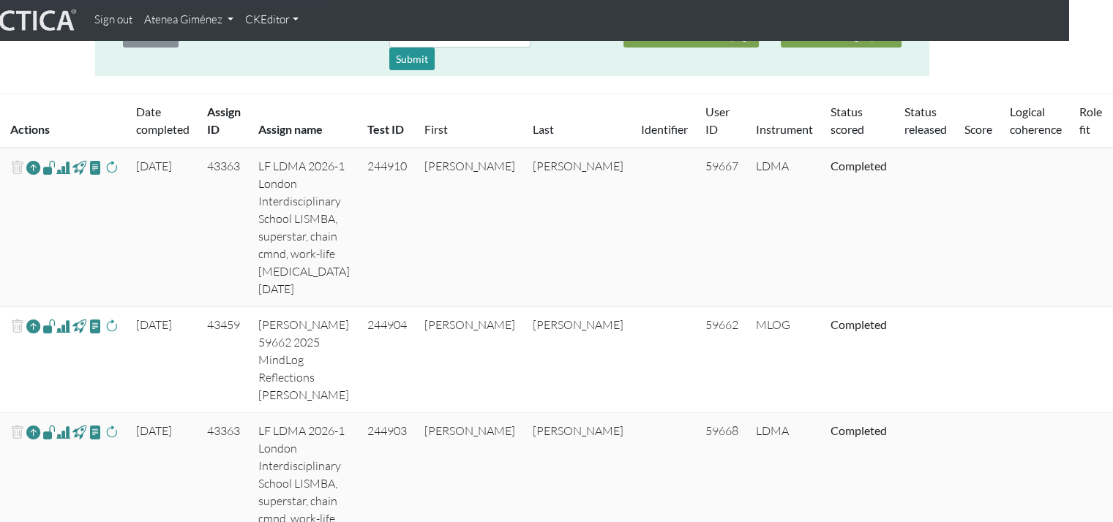
scroll to position [348, 45]
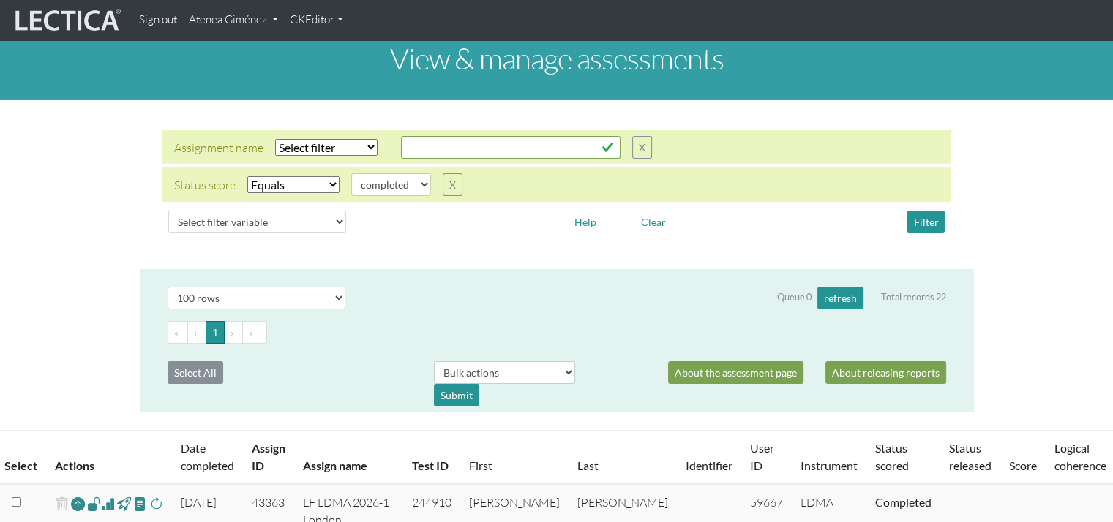
scroll to position [0, 0]
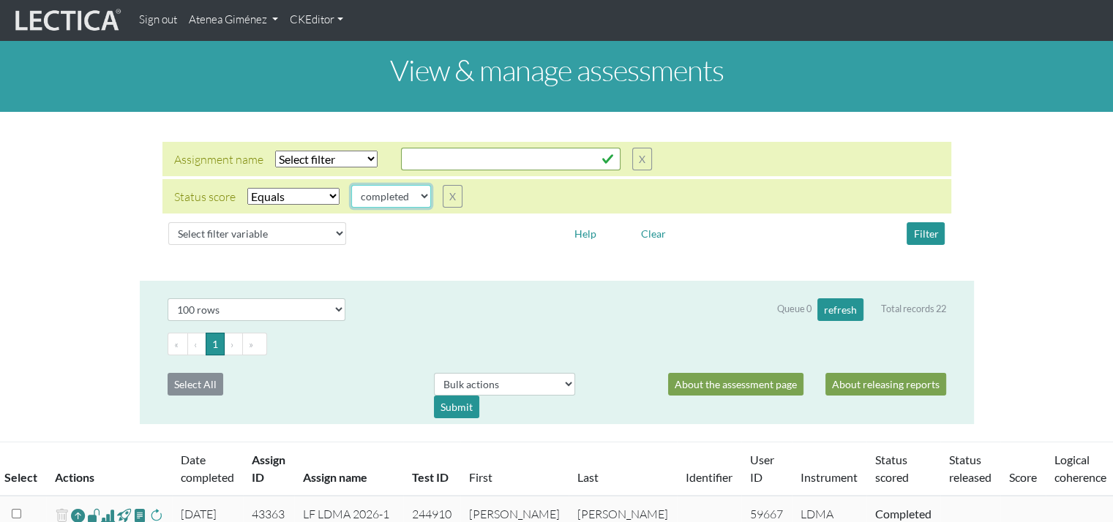
click at [418, 201] on select "completed created finalized_cs finalized_ls finalized_ss scored_cs started subm…" at bounding box center [391, 196] width 80 height 23
select select "scored_cs"
click at [351, 185] on select "completed created finalized_cs finalized_ls finalized_ss scored_cs started subm…" at bounding box center [391, 196] width 80 height 23
click at [923, 244] on button "Filter" at bounding box center [925, 233] width 38 height 23
click at [920, 229] on button "Filter" at bounding box center [925, 233] width 38 height 23
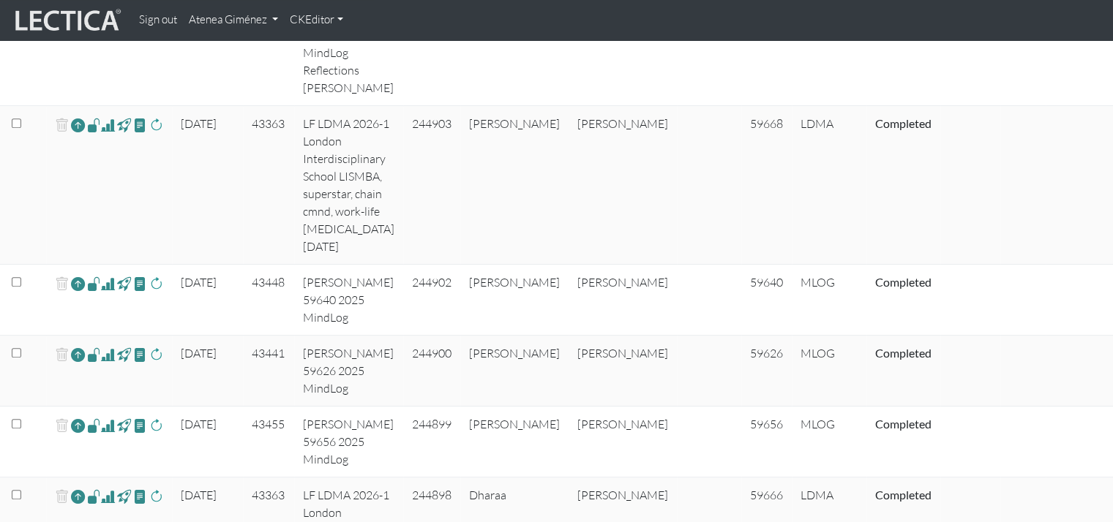
scroll to position [658, 0]
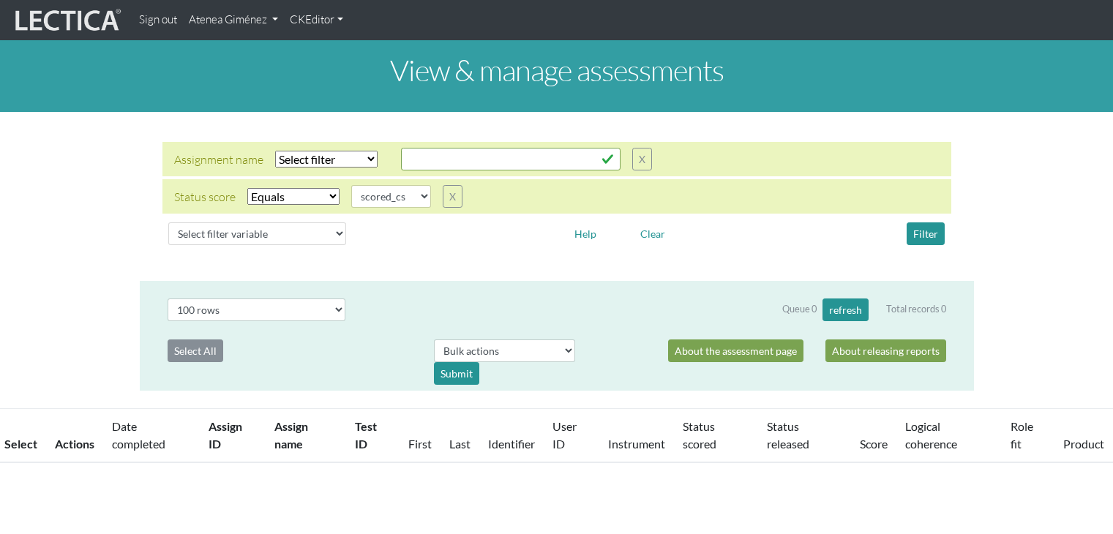
select select "scored_cs"
select select "100"
click at [237, 23] on link "Atenea Giménez" at bounding box center [233, 20] width 101 height 29
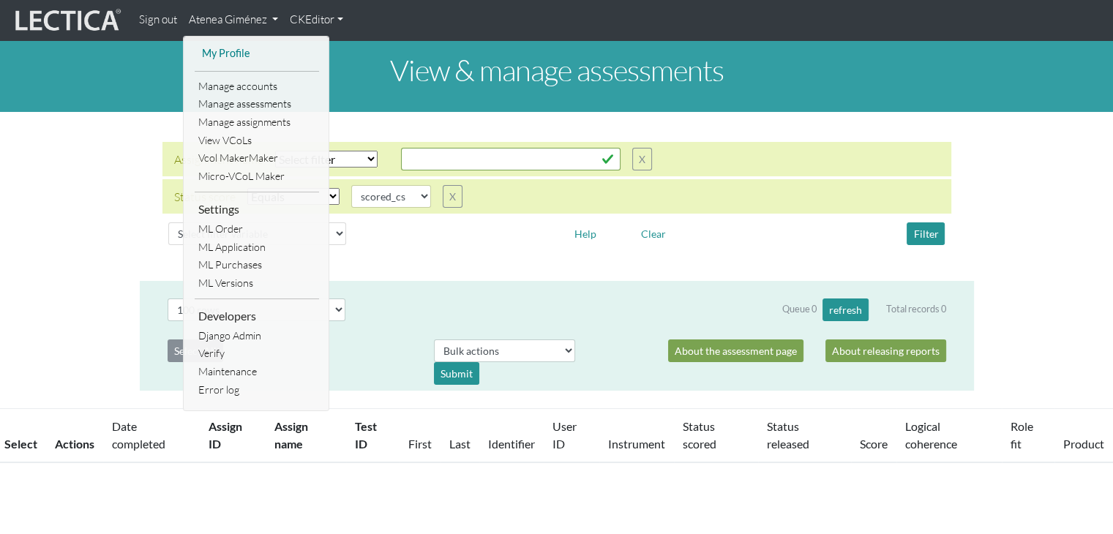
click at [213, 50] on link "My Profile" at bounding box center [256, 54] width 117 height 18
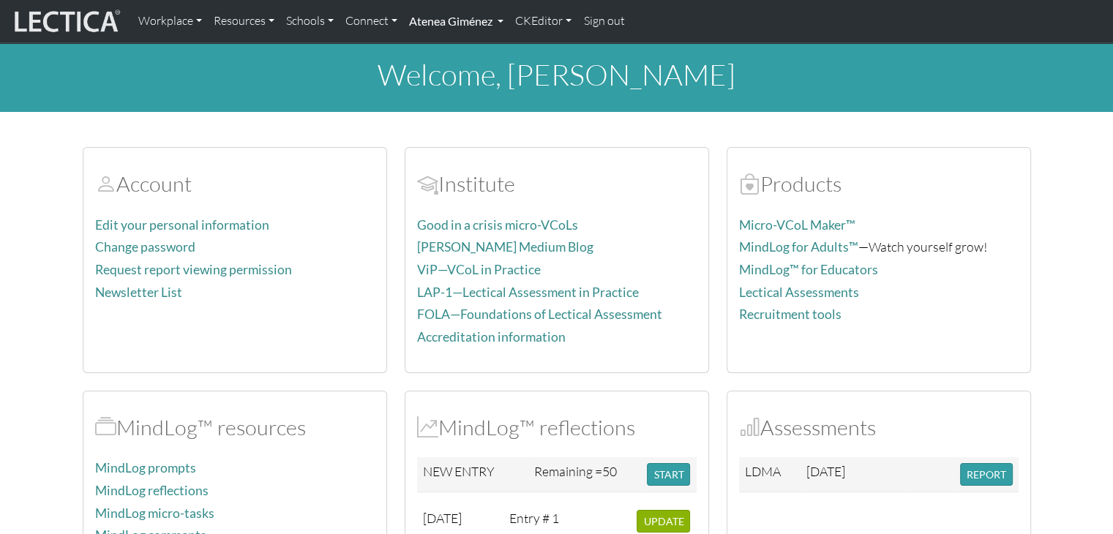
click at [437, 23] on link "Atenea Giménez" at bounding box center [456, 21] width 106 height 31
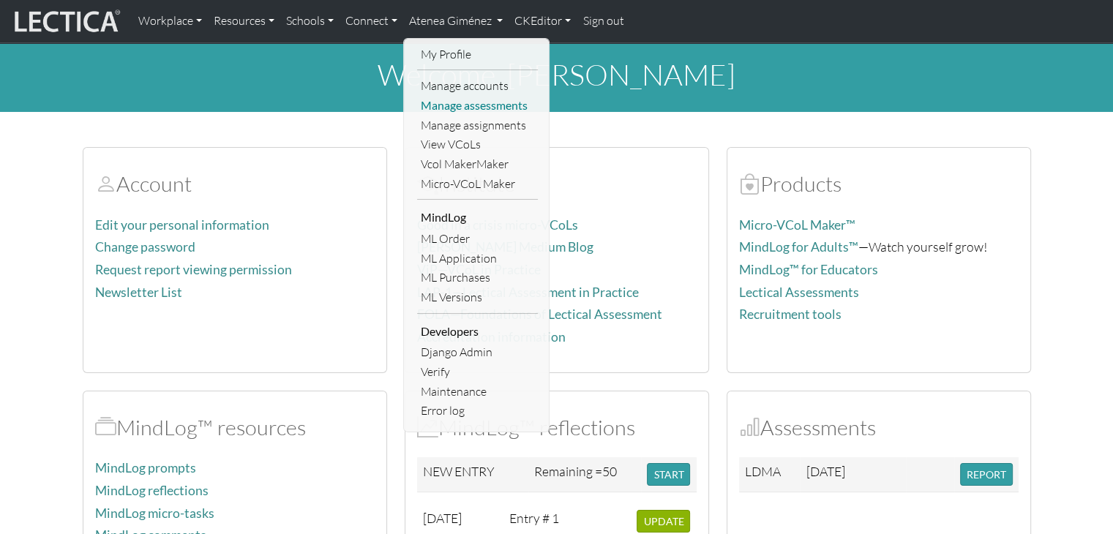
click at [471, 110] on link "Manage assessments" at bounding box center [477, 106] width 121 height 20
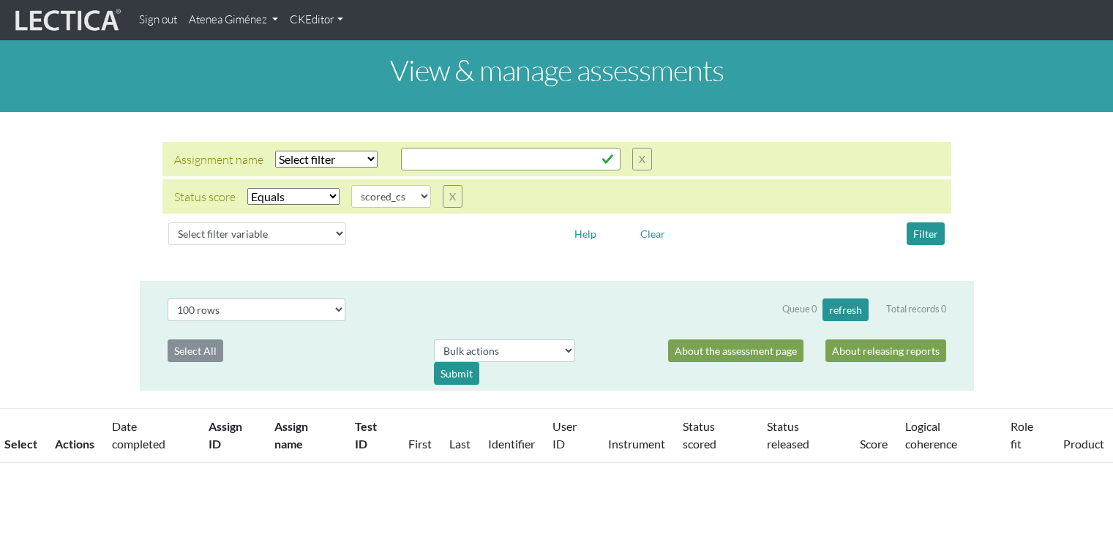
select select "scored_cs"
select select "100"
click at [407, 203] on select "completed created finalized_cs finalized_ls finalized_ss scored_cs started subm…" at bounding box center [391, 196] width 80 height 23
select select "completed"
click at [351, 185] on select "completed created finalized_cs finalized_ls finalized_ss scored_cs started subm…" at bounding box center [391, 196] width 80 height 23
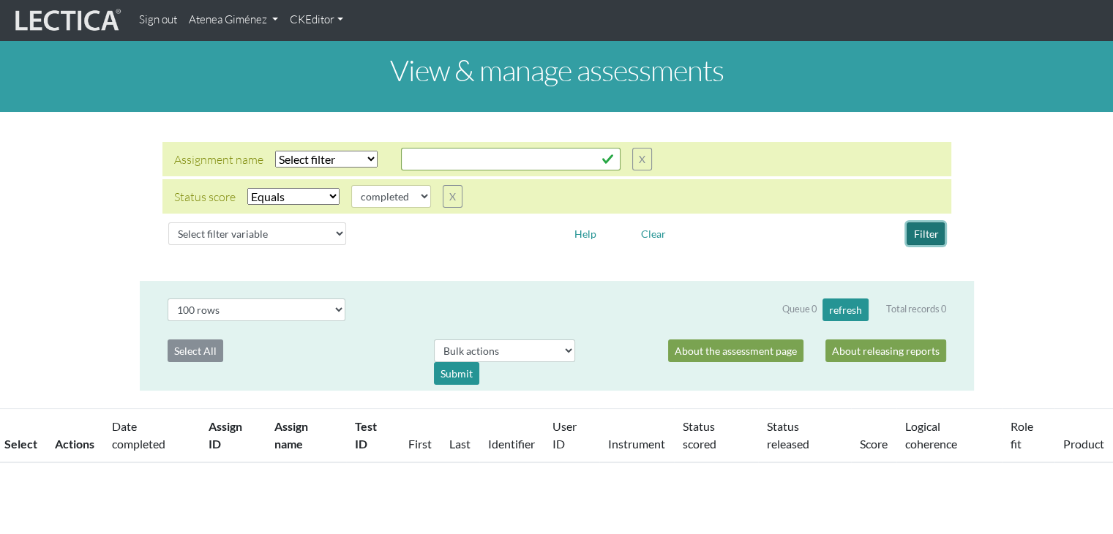
click at [939, 237] on button "Filter" at bounding box center [925, 233] width 38 height 23
click at [170, 21] on link "Sign out" at bounding box center [158, 20] width 50 height 29
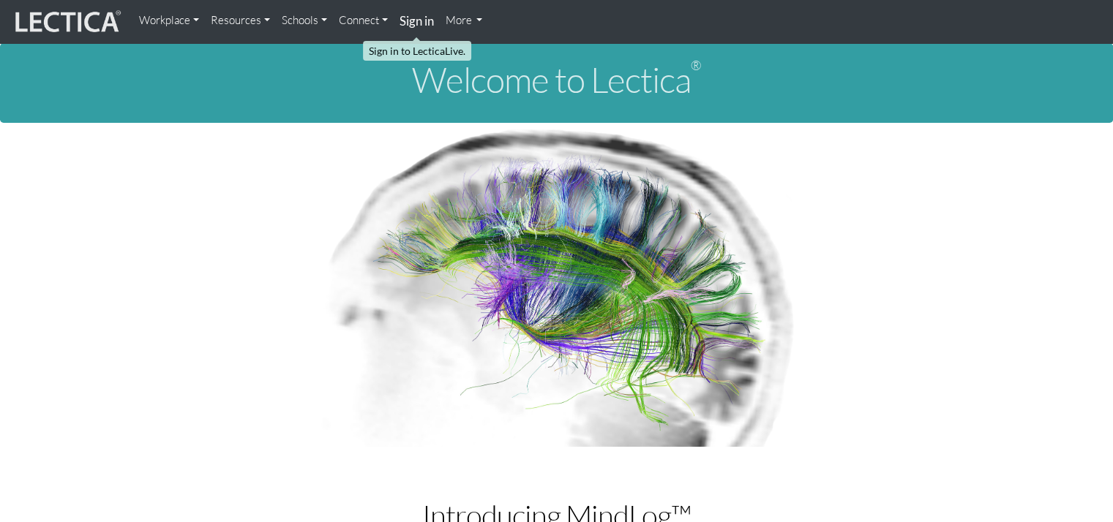
click at [427, 30] on link "Sign in" at bounding box center [417, 21] width 46 height 31
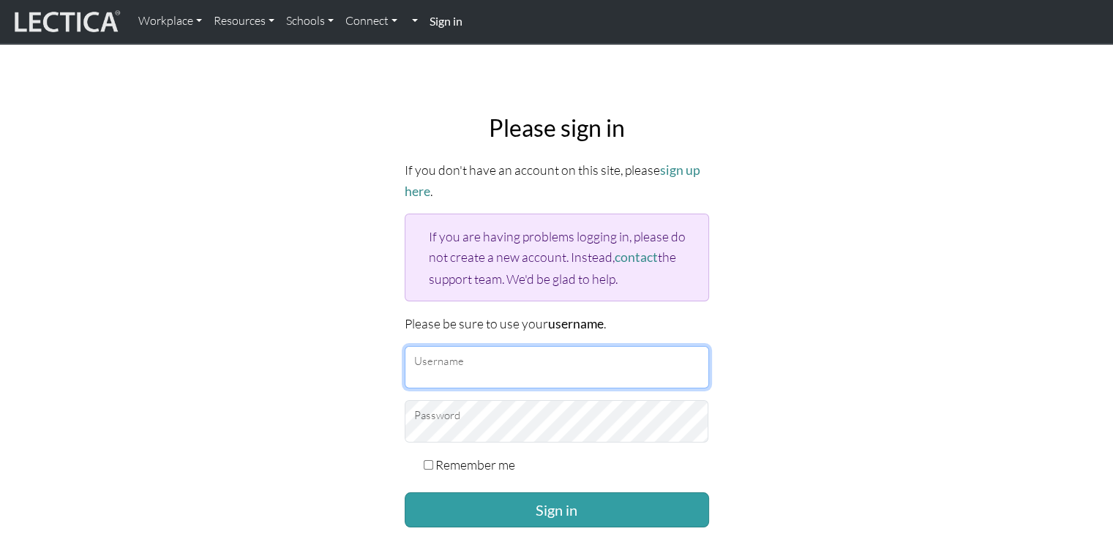
click at [490, 371] on input "Username" at bounding box center [557, 367] width 304 height 42
type input "Atenea"
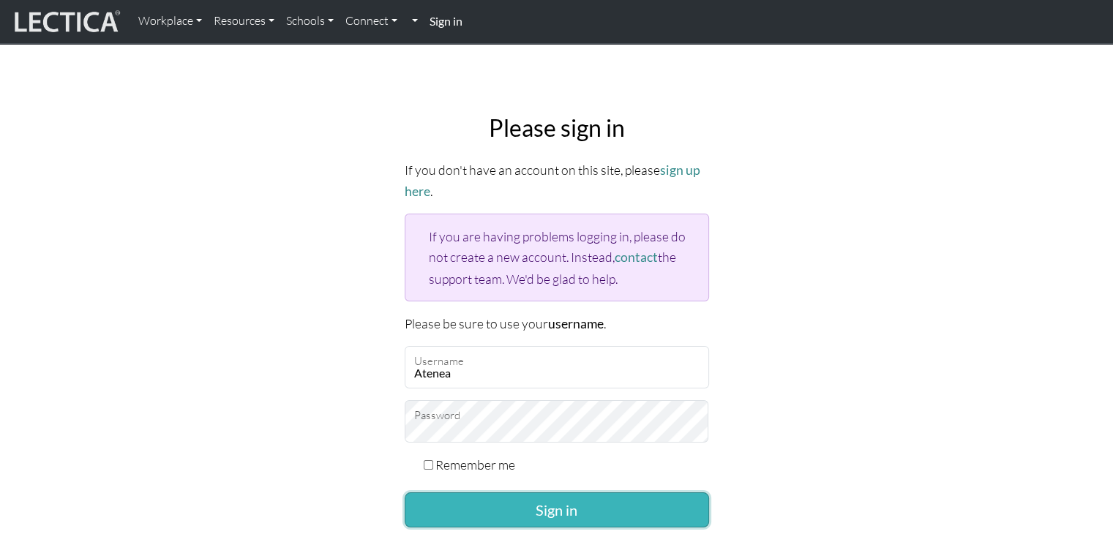
click at [571, 513] on button "Sign in" at bounding box center [557, 509] width 304 height 35
